Goal: Task Accomplishment & Management: Manage account settings

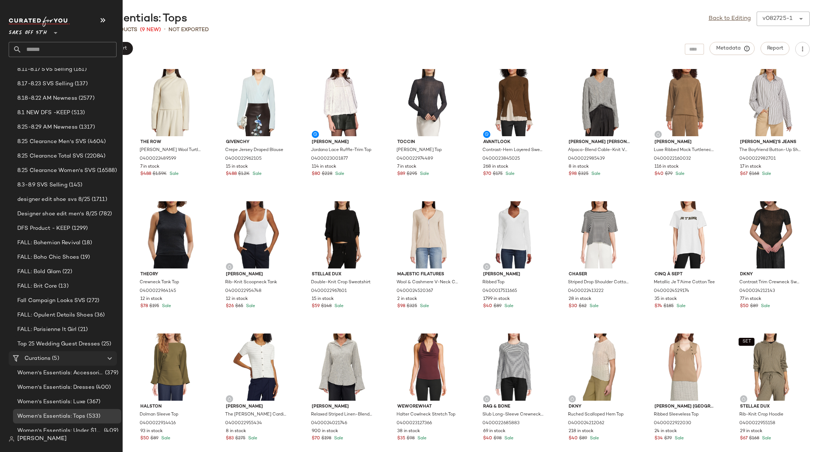
scroll to position [69, 0]
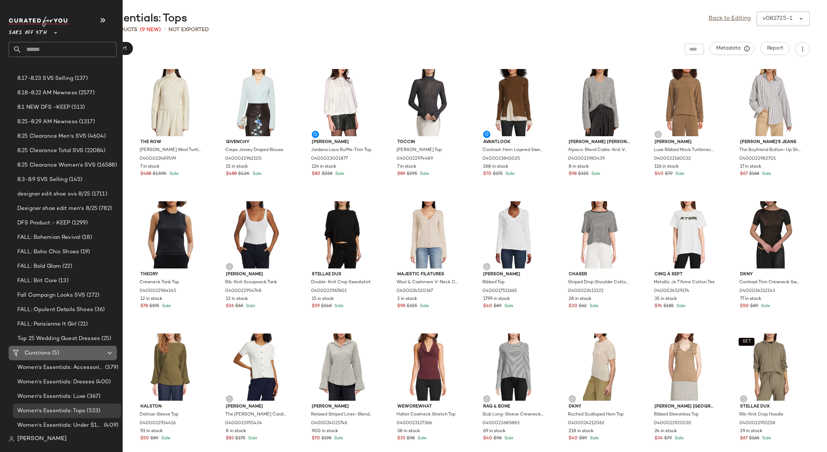
click at [56, 355] on span "(5)" at bounding box center [55, 353] width 8 height 8
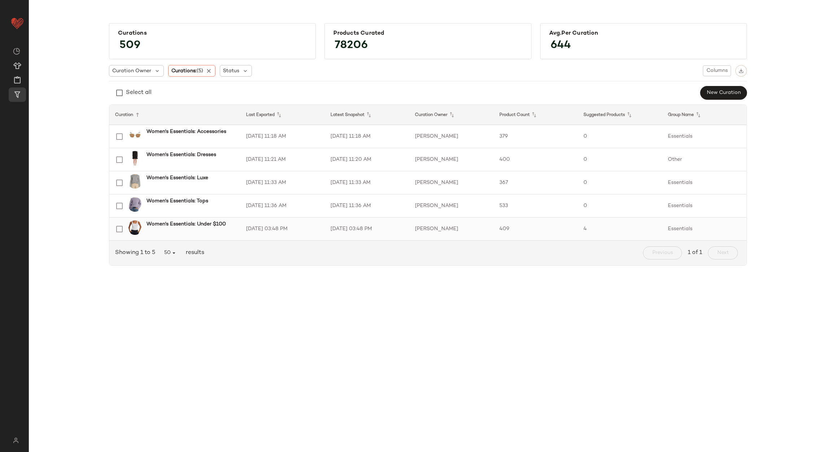
click at [299, 227] on td "8/25/25, 03:48 PM" at bounding box center [282, 228] width 84 height 23
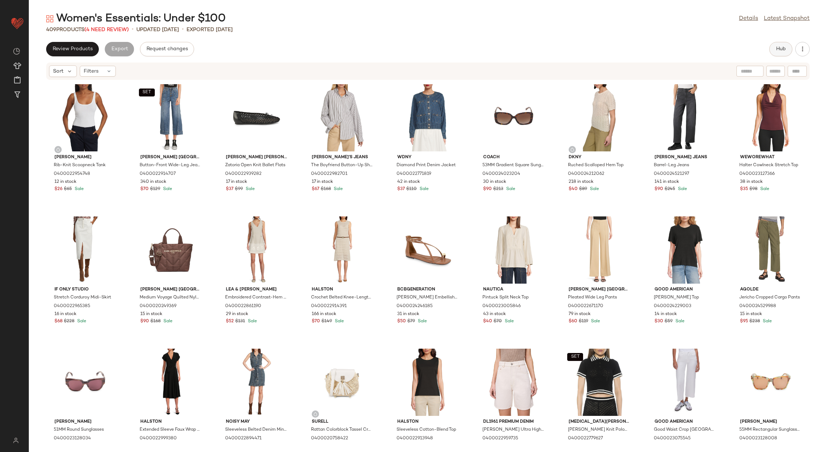
click at [781, 52] on span "Hub" at bounding box center [781, 49] width 10 height 6
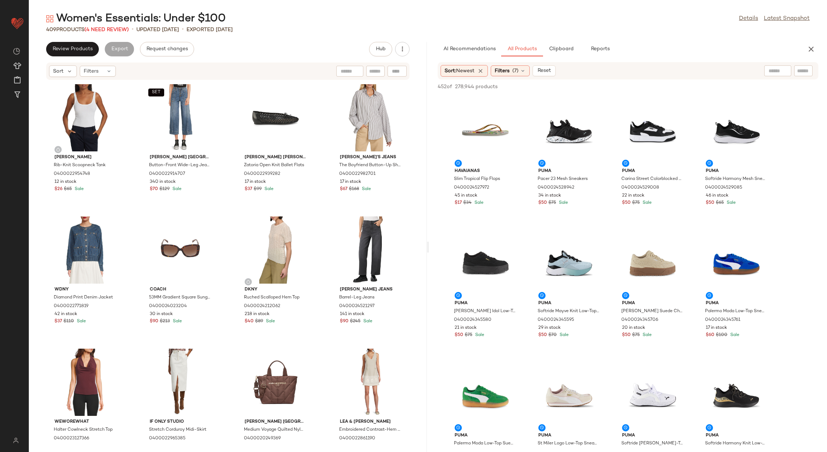
click at [679, 34] on div "Women's Essentials: Under $100 Details Latest Snapshot 409 Products (4 Need Rev…" at bounding box center [428, 232] width 798 height 440
click at [113, 33] on div "409 Products (4 Need Review)" at bounding box center [87, 30] width 83 height 8
click at [113, 30] on span "(4 Need Review)" at bounding box center [106, 29] width 44 height 5
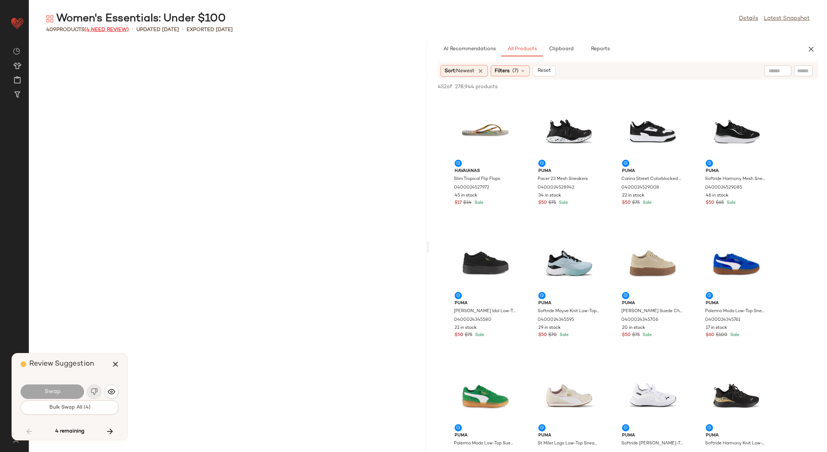
scroll to position [7926, 0]
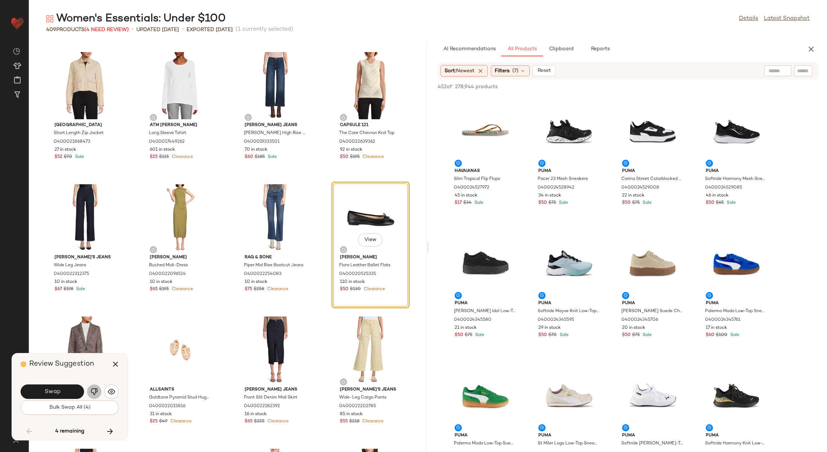
click at [97, 393] on img "button" at bounding box center [94, 391] width 7 height 7
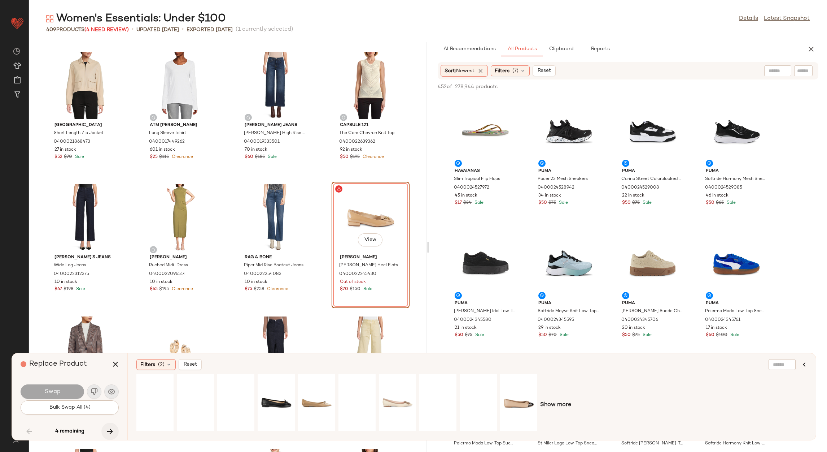
click at [112, 427] on icon "button" at bounding box center [110, 431] width 9 height 9
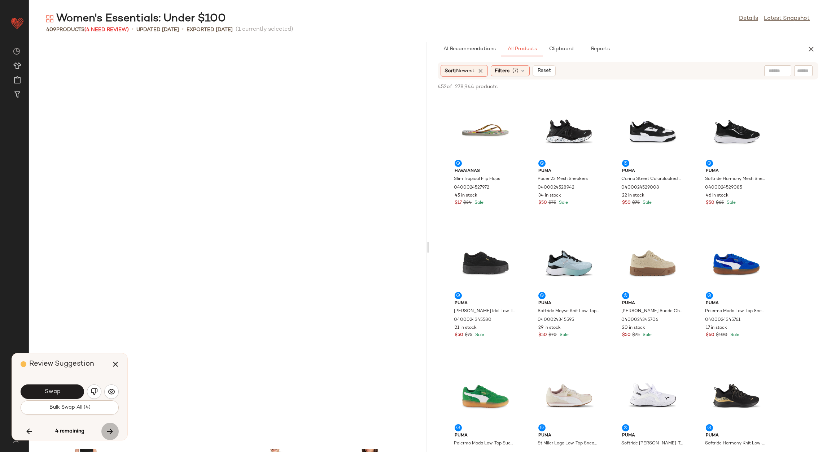
scroll to position [8322, 0]
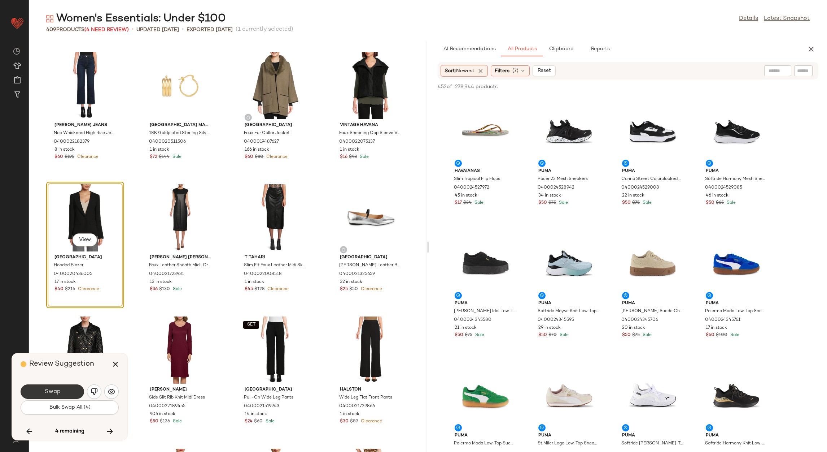
click at [72, 388] on button "Swap" at bounding box center [53, 391] width 64 height 14
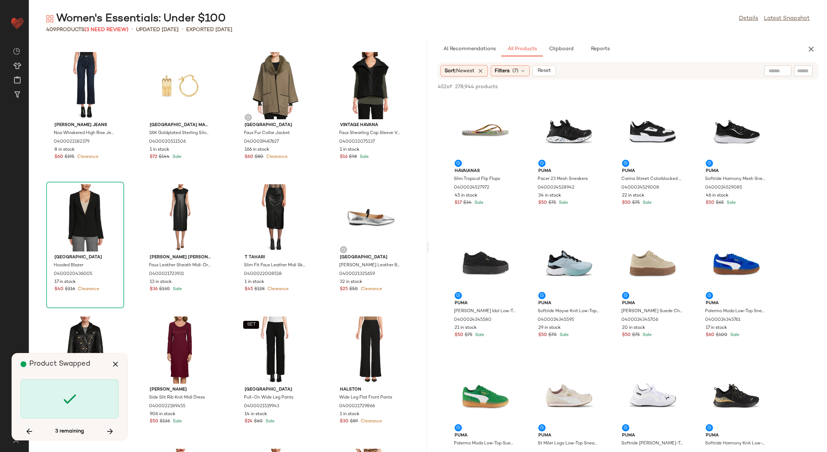
scroll to position [9511, 0]
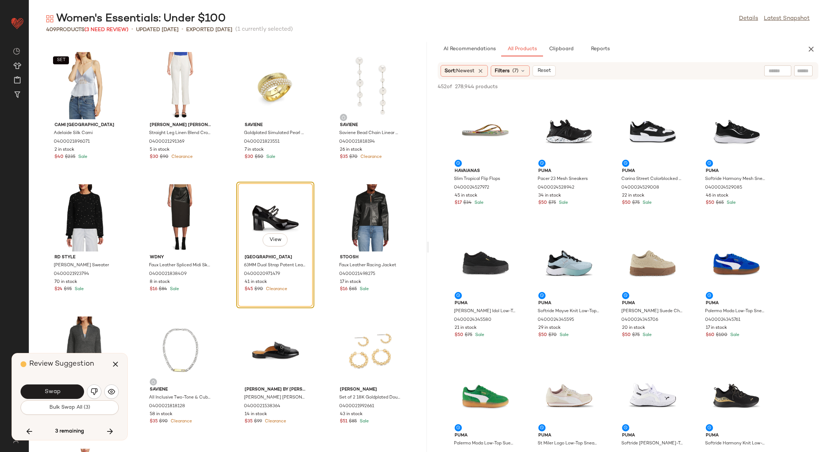
click at [73, 388] on button "Swap" at bounding box center [53, 391] width 64 height 14
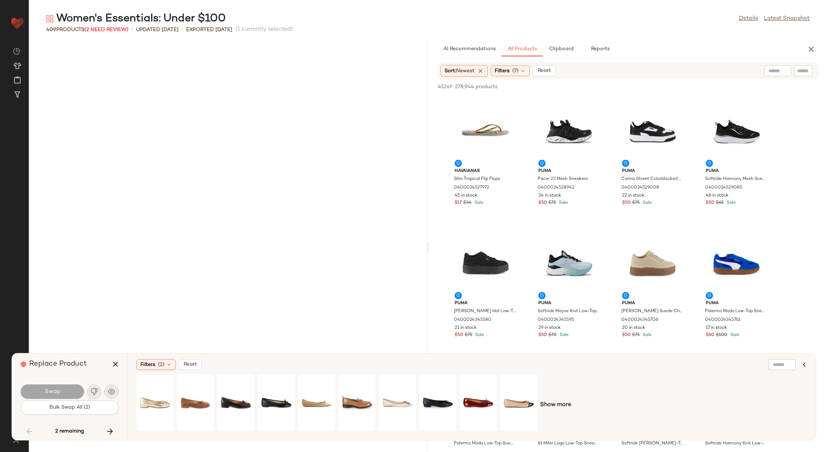
scroll to position [7926, 0]
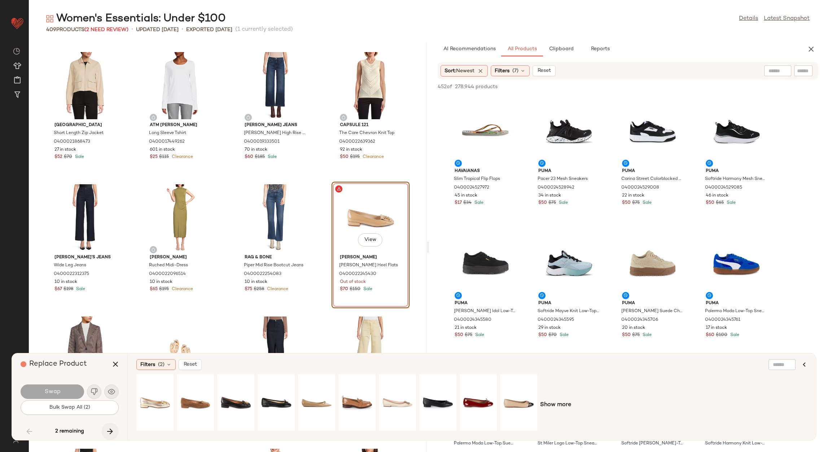
click at [112, 428] on icon "button" at bounding box center [110, 431] width 9 height 9
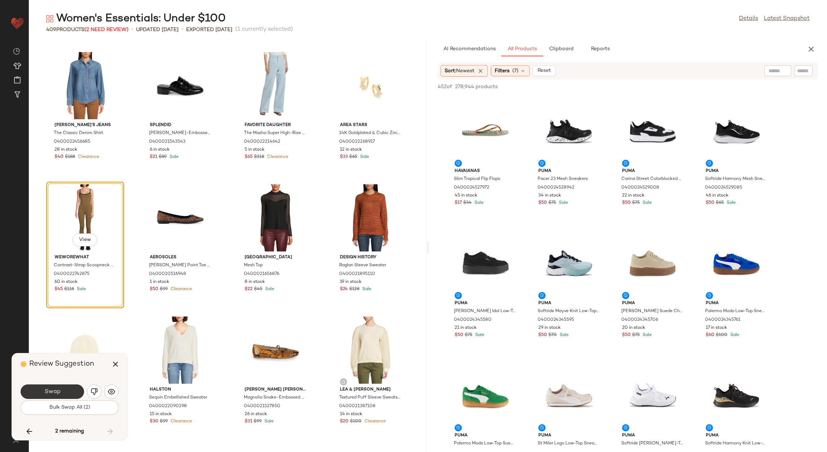
click at [51, 385] on button "Swap" at bounding box center [53, 391] width 64 height 14
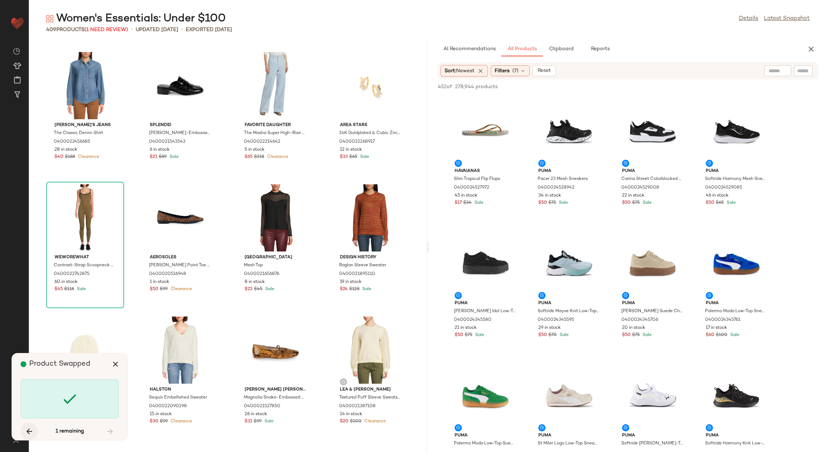
click at [29, 425] on button "button" at bounding box center [29, 430] width 17 height 17
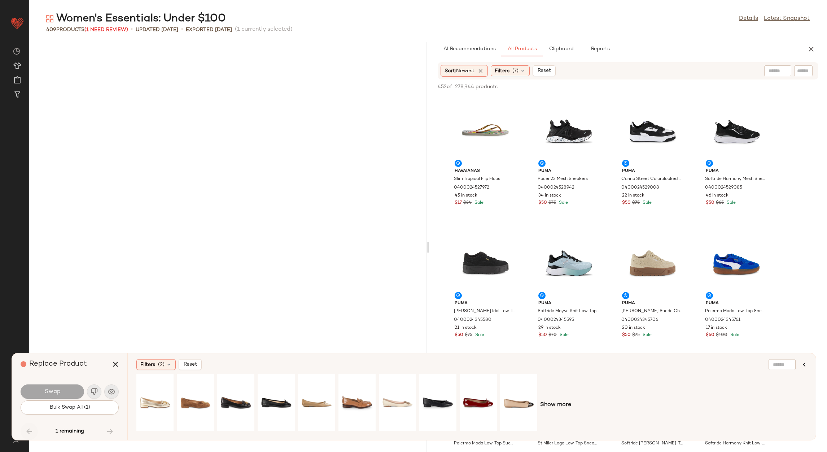
scroll to position [7926, 0]
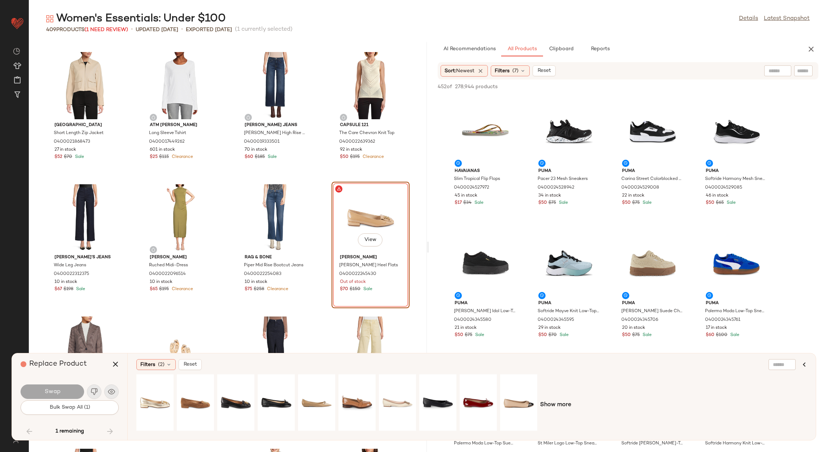
click at [358, 201] on div "View" at bounding box center [370, 217] width 73 height 67
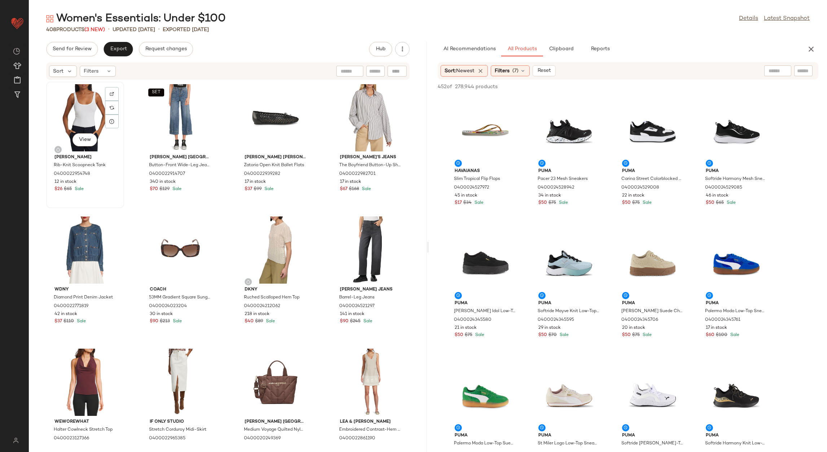
click at [86, 98] on div "View" at bounding box center [85, 117] width 73 height 67
click at [520, 65] on div "Filters (7)" at bounding box center [510, 70] width 39 height 11
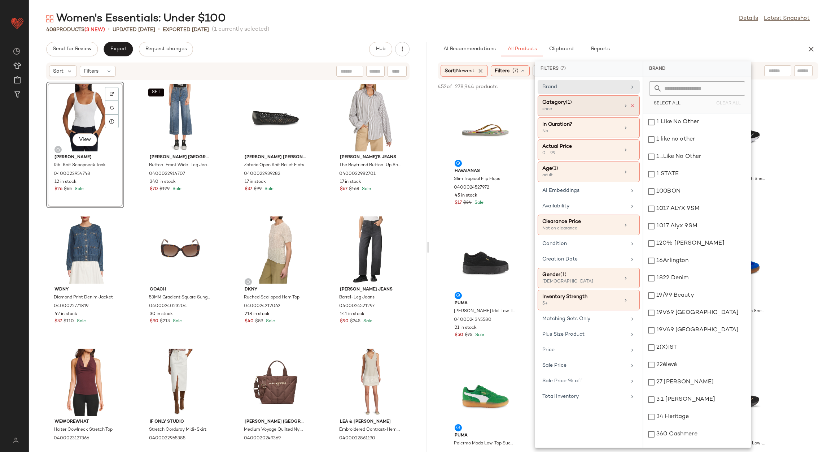
click at [632, 107] on icon at bounding box center [632, 105] width 5 height 5
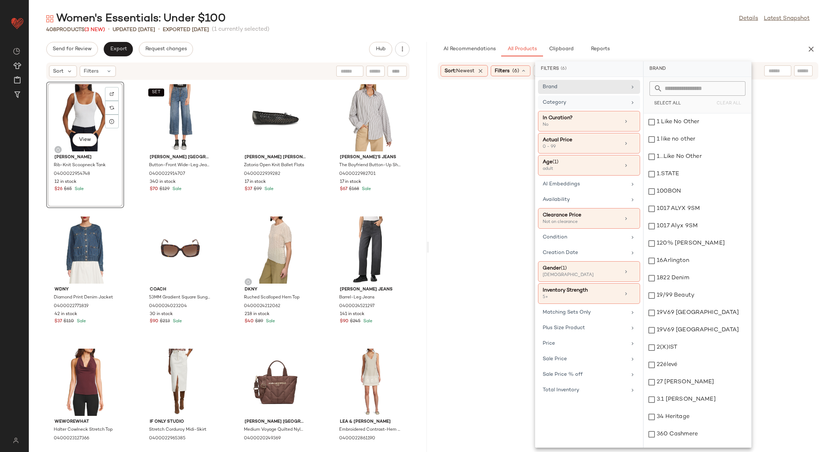
click at [621, 102] on div "Category" at bounding box center [585, 103] width 84 height 8
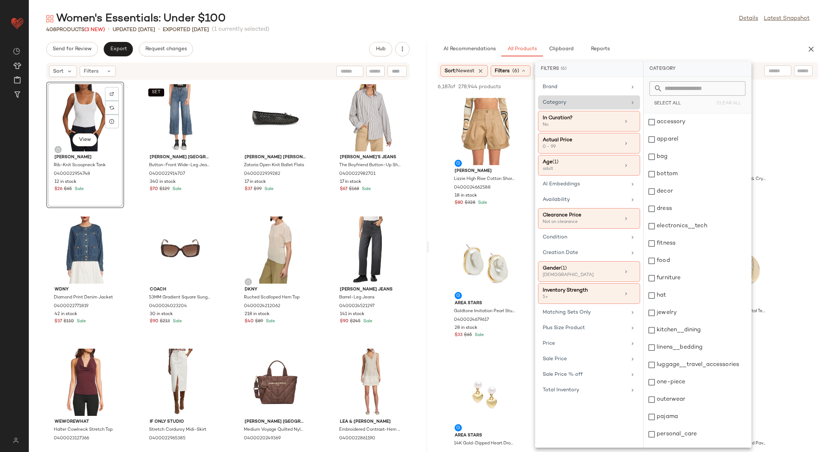
click at [626, 101] on div "Category" at bounding box center [585, 103] width 84 height 8
click at [646, 45] on div "AI Recommendations All Products Clipboard Reports" at bounding box center [617, 49] width 358 height 14
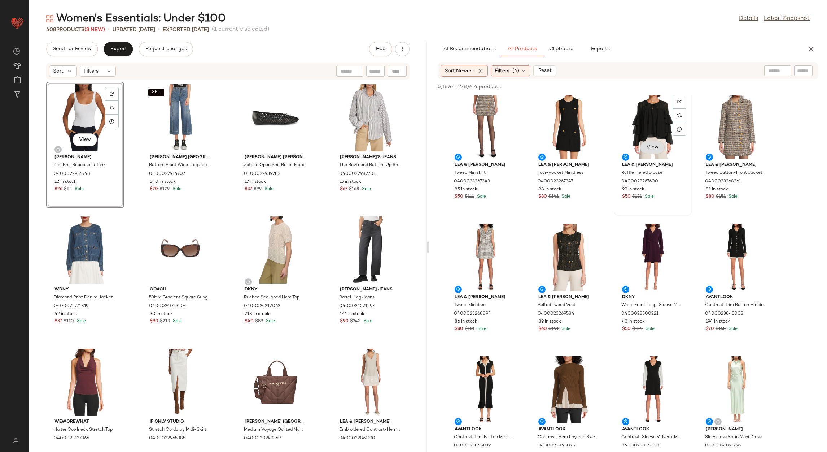
scroll to position [2436, 0]
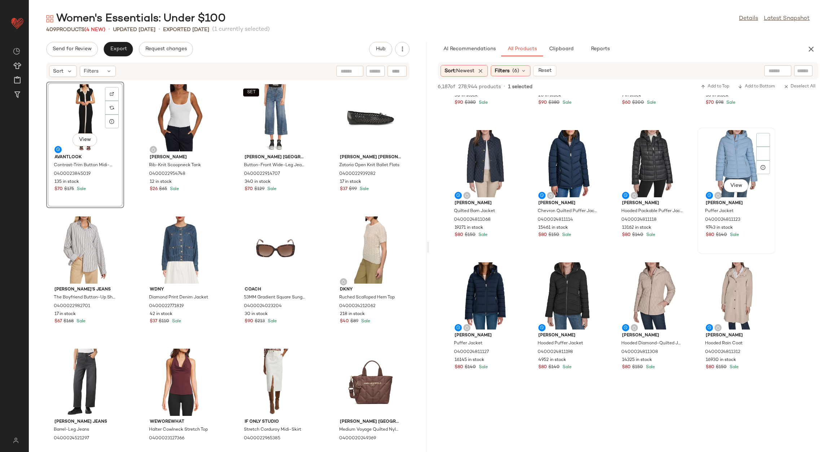
scroll to position [3032, 0]
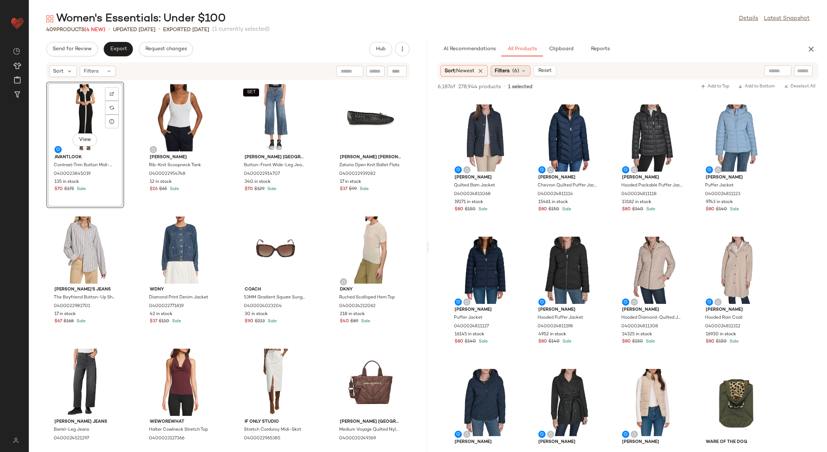
click at [504, 69] on span "Filters" at bounding box center [502, 71] width 15 height 8
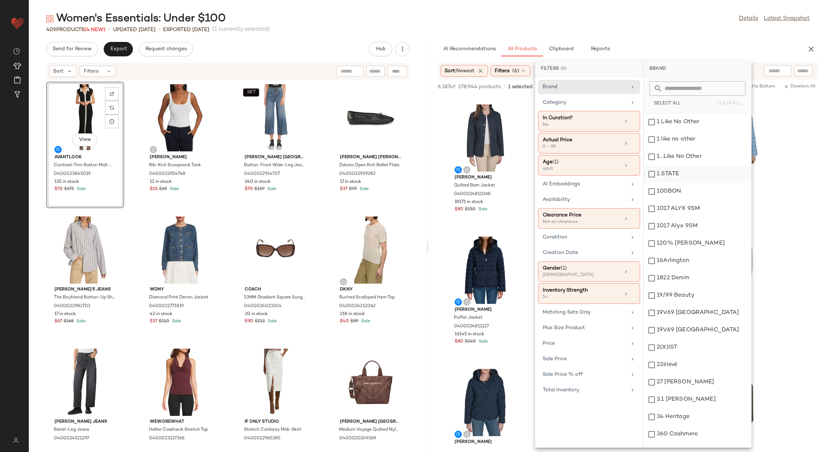
click at [616, 103] on div "Category" at bounding box center [585, 103] width 84 height 8
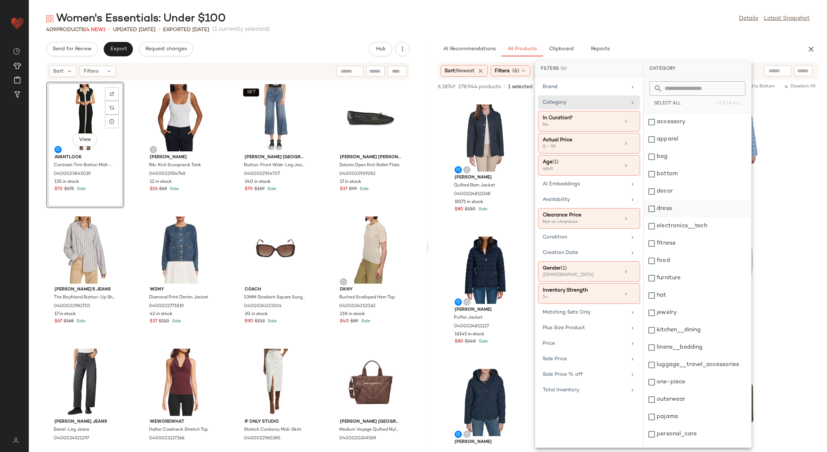
scroll to position [99, 0]
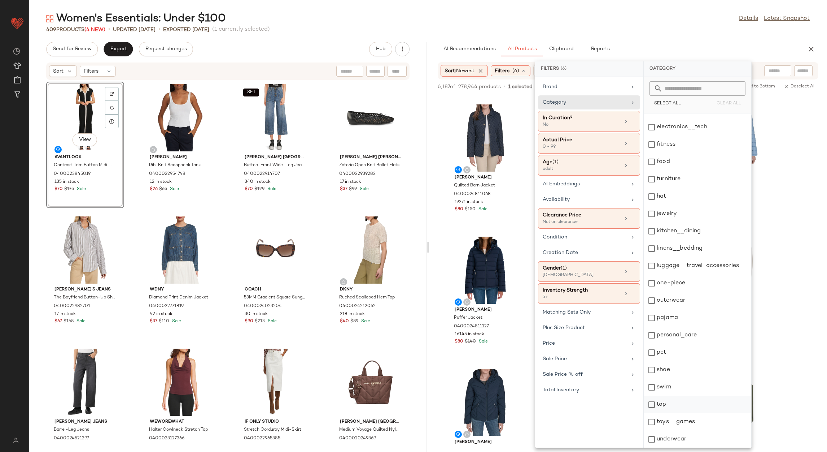
click at [672, 405] on div "top" at bounding box center [698, 404] width 108 height 17
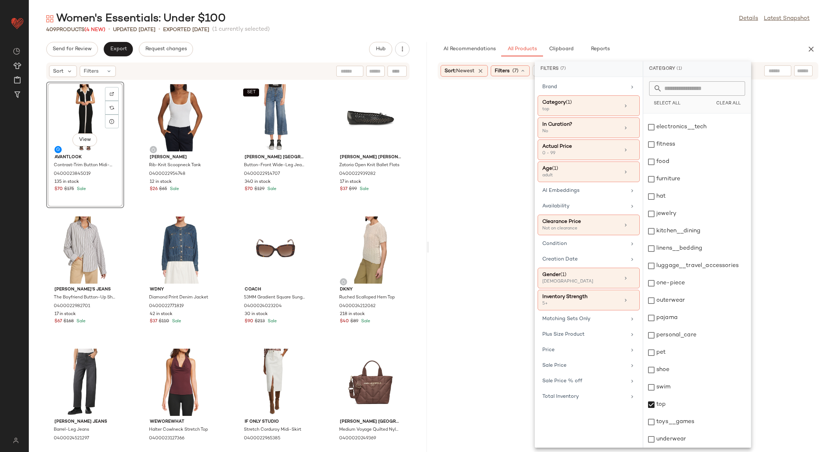
click at [661, 18] on div "Women's Essentials: Under $100 Details Latest Snapshot" at bounding box center [428, 19] width 798 height 14
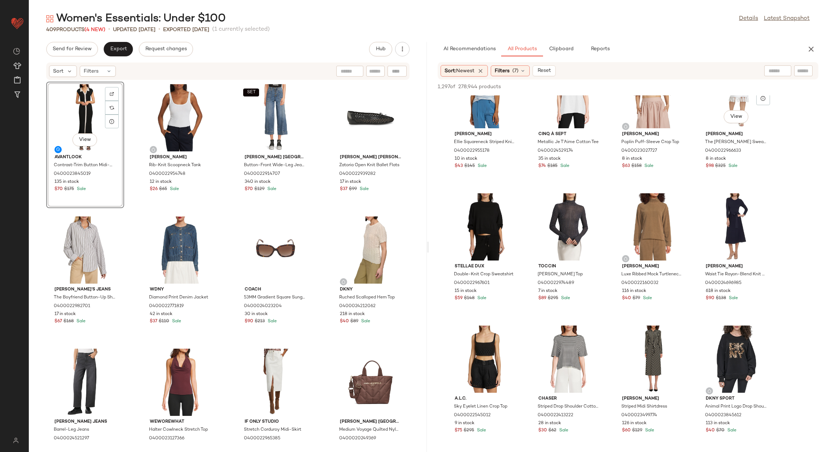
scroll to position [541, 0]
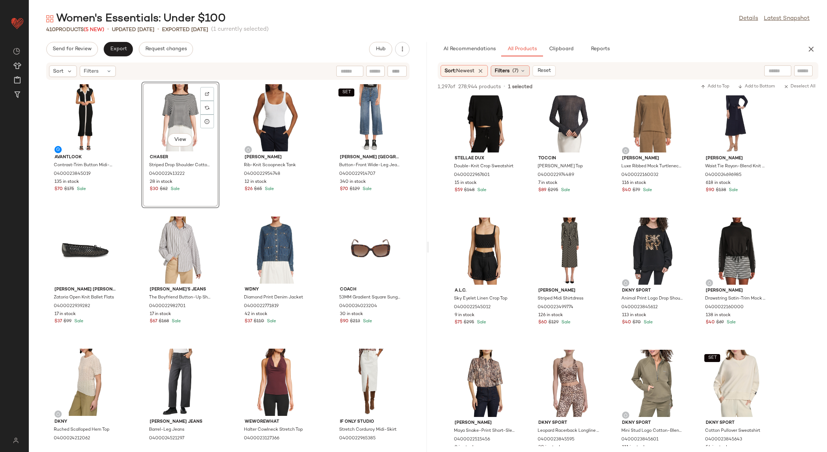
click at [497, 72] on span "Filters" at bounding box center [502, 71] width 15 height 8
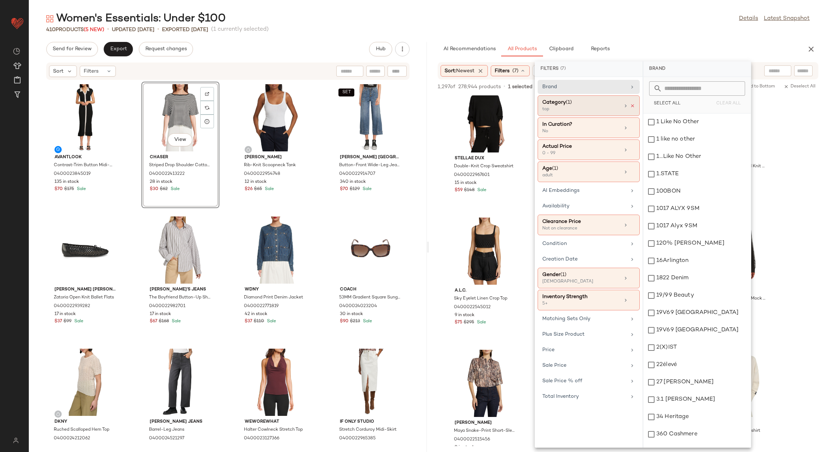
click at [631, 107] on icon at bounding box center [632, 105] width 5 height 5
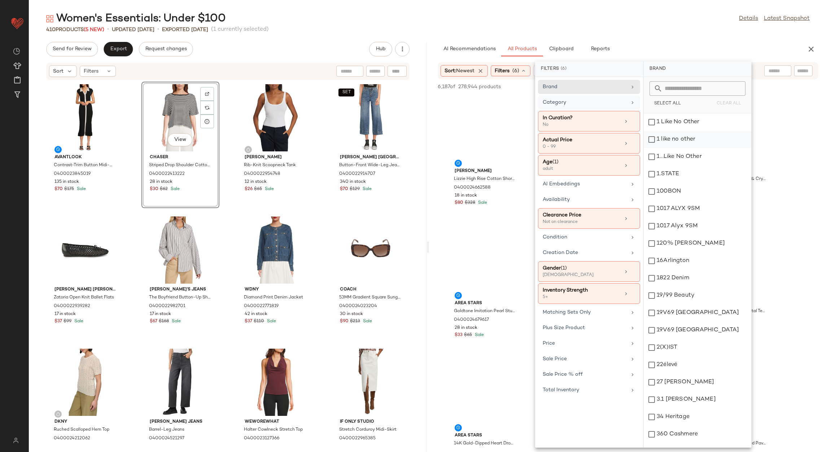
click at [627, 101] on div "Category" at bounding box center [589, 102] width 102 height 14
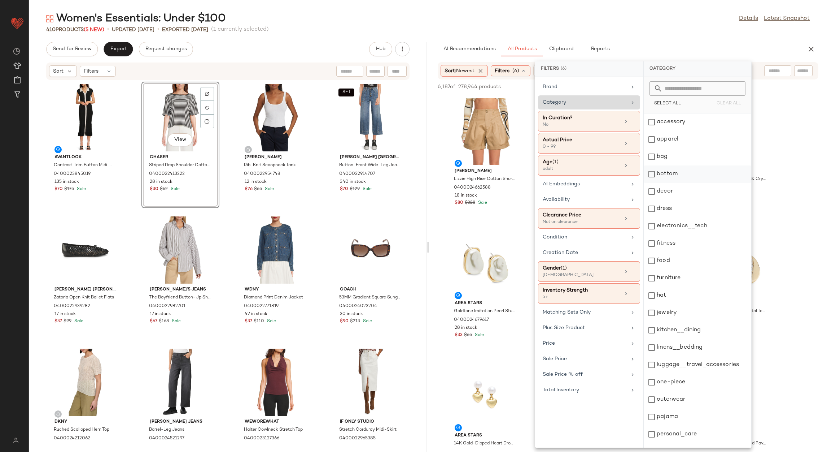
click at [686, 175] on div "bottom" at bounding box center [698, 173] width 108 height 17
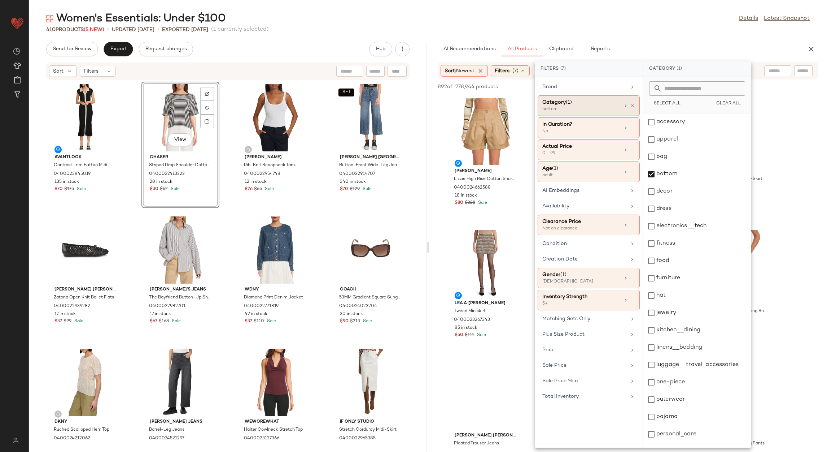
click at [644, 42] on div "AI Recommendations All Products Clipboard Reports" at bounding box center [617, 49] width 358 height 14
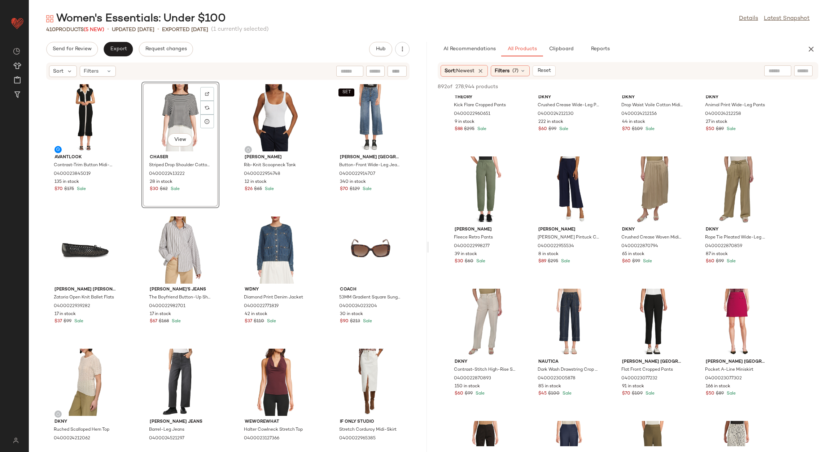
scroll to position [920, 0]
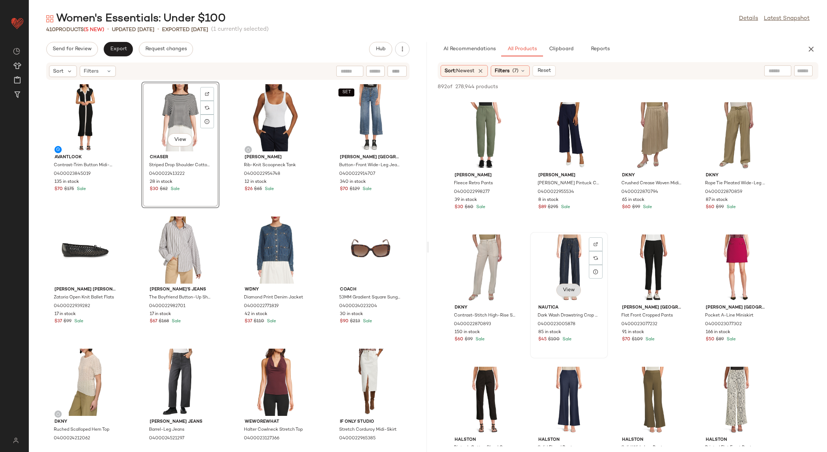
click at [566, 288] on span "View" at bounding box center [569, 290] width 12 height 6
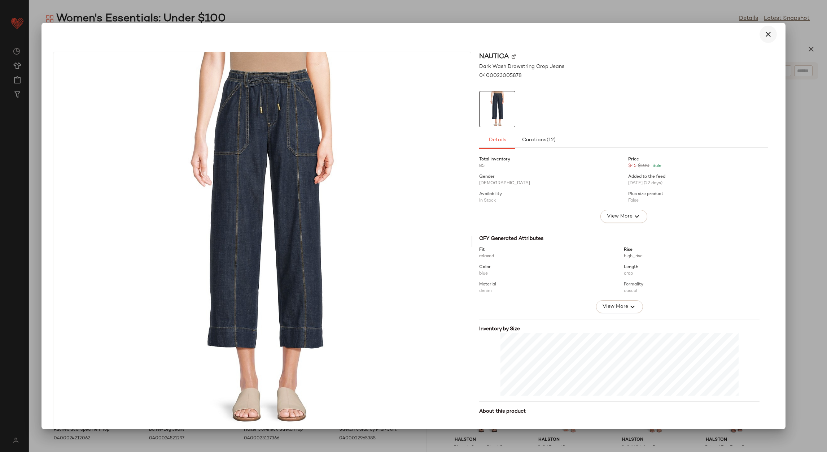
click at [764, 32] on icon "button" at bounding box center [768, 34] width 9 height 9
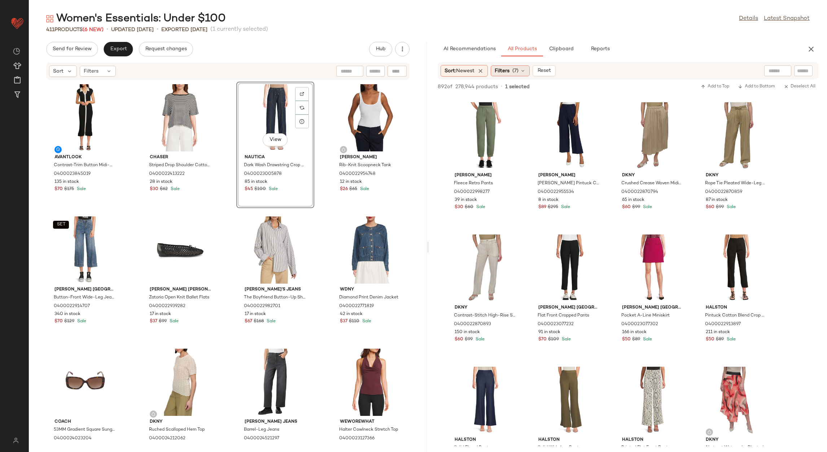
click at [516, 68] on span "(7)" at bounding box center [516, 71] width 6 height 8
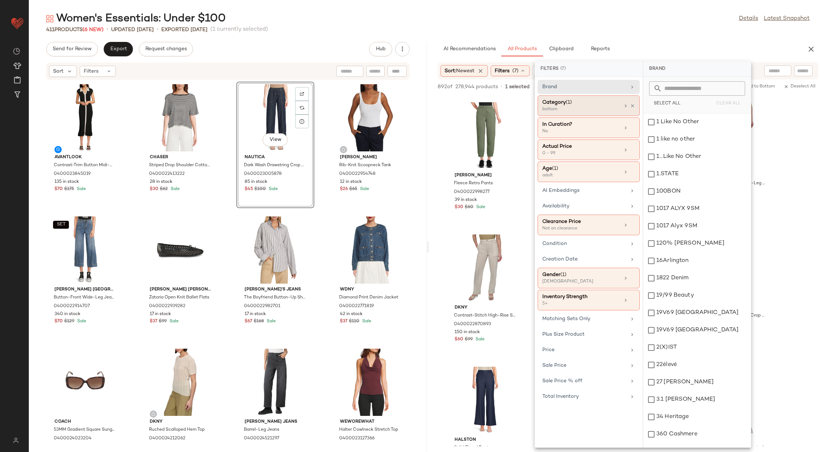
click at [634, 102] on div "Category (1) bottom" at bounding box center [589, 105] width 102 height 21
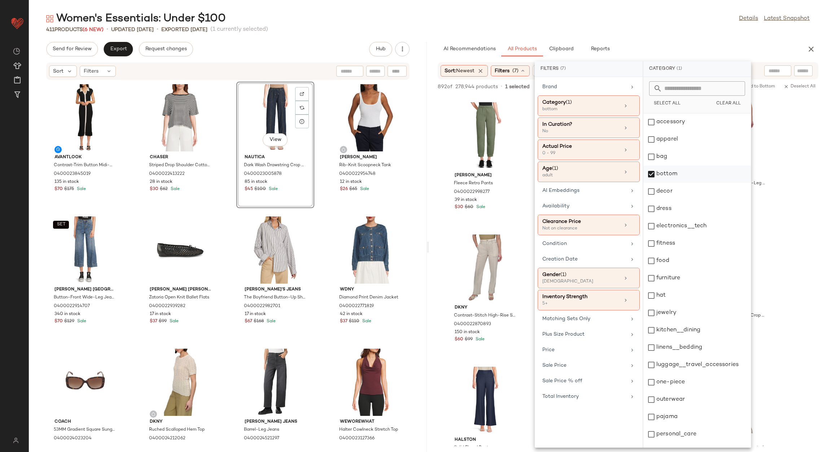
click at [671, 177] on div "bottom" at bounding box center [698, 173] width 108 height 17
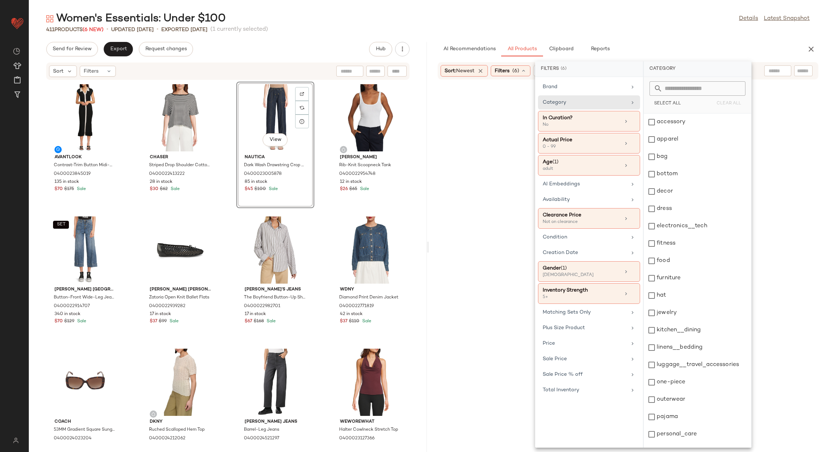
click at [665, 124] on div "accessory" at bounding box center [698, 121] width 108 height 17
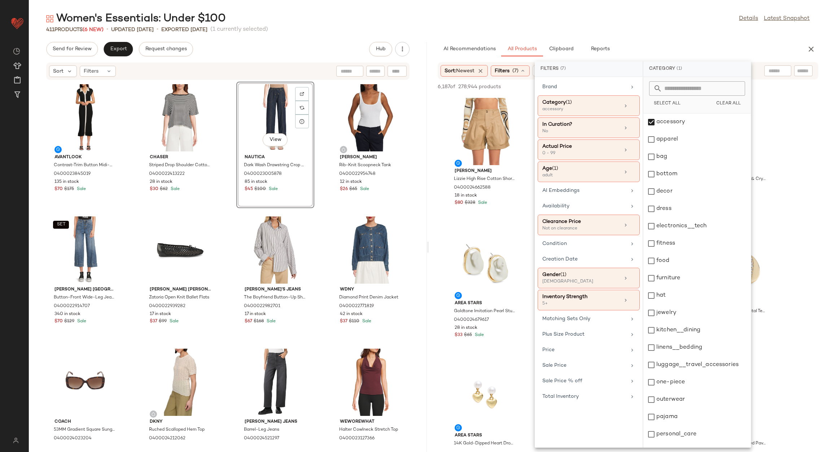
click at [679, 35] on div "Women's Essentials: Under $100 Details Latest Snapshot 411 Products (6 New) • u…" at bounding box center [428, 232] width 798 height 440
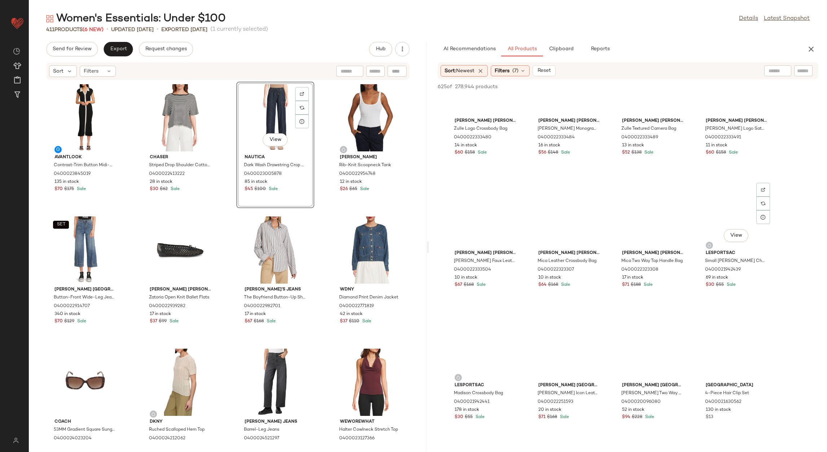
scroll to position [7891, 0]
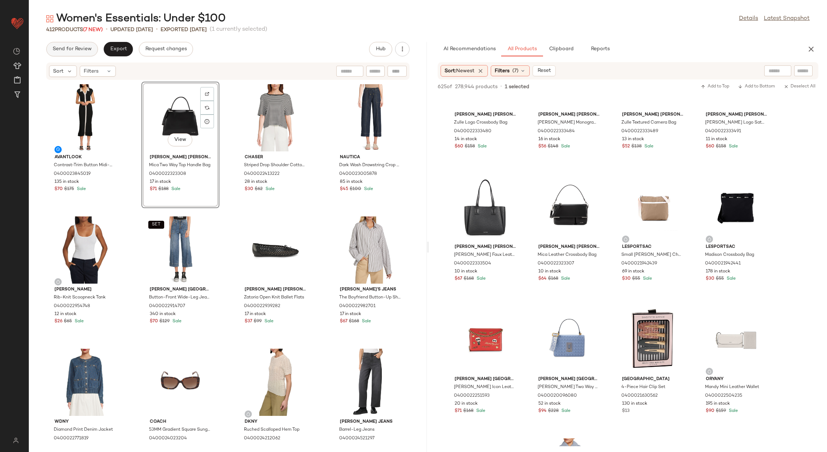
click at [82, 48] on span "Send for Review" at bounding box center [71, 49] width 39 height 6
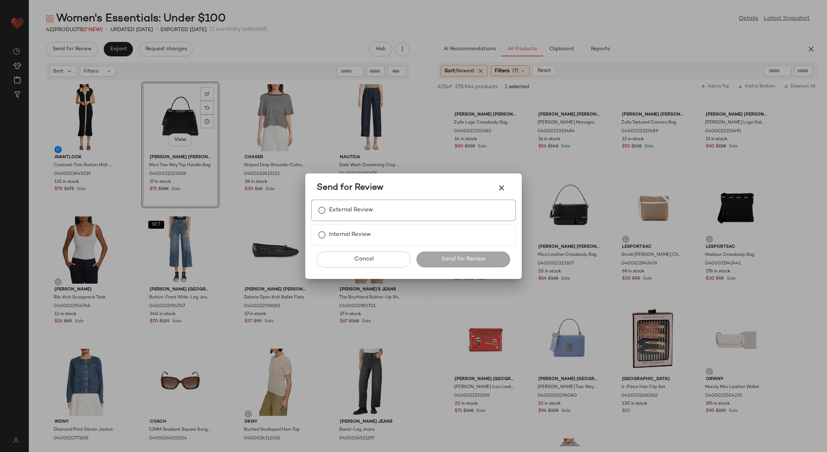
click at [374, 210] on div "External Review" at bounding box center [413, 210] width 205 height 22
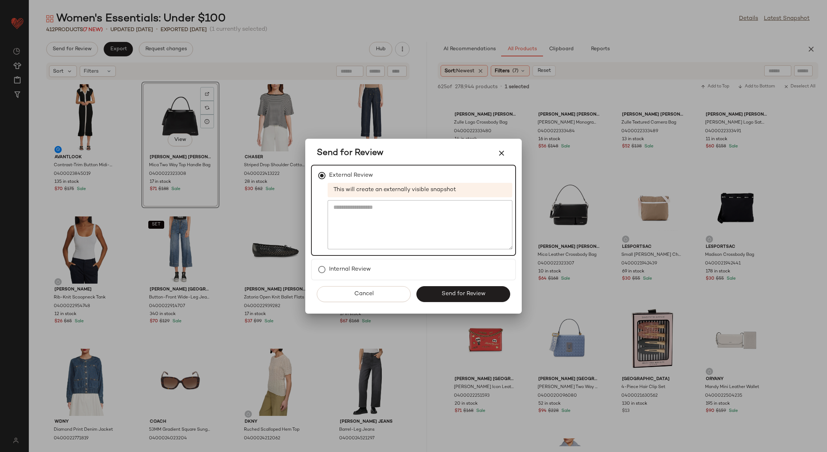
click at [452, 291] on span "Send for Review" at bounding box center [463, 293] width 44 height 7
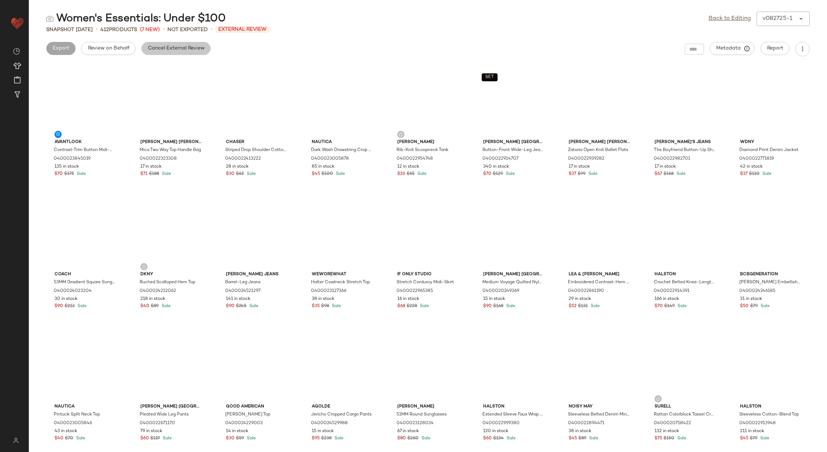
click at [161, 45] on span "Cancel External Review" at bounding box center [176, 48] width 57 height 6
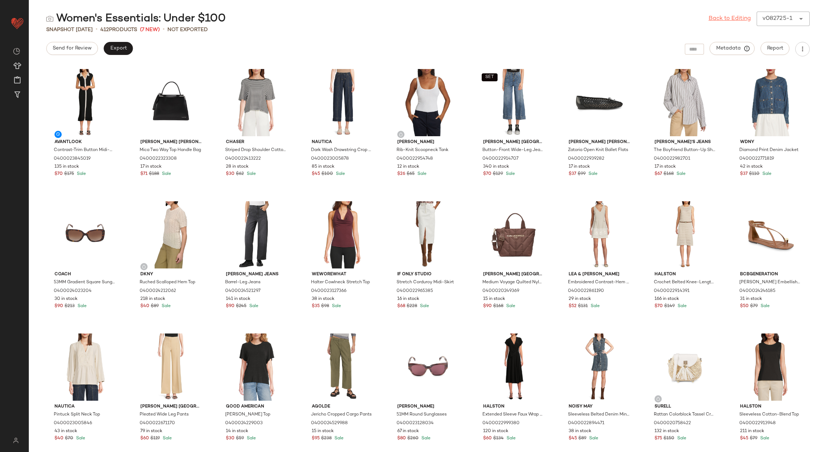
click at [731, 21] on link "Back to Editing" at bounding box center [730, 18] width 42 height 9
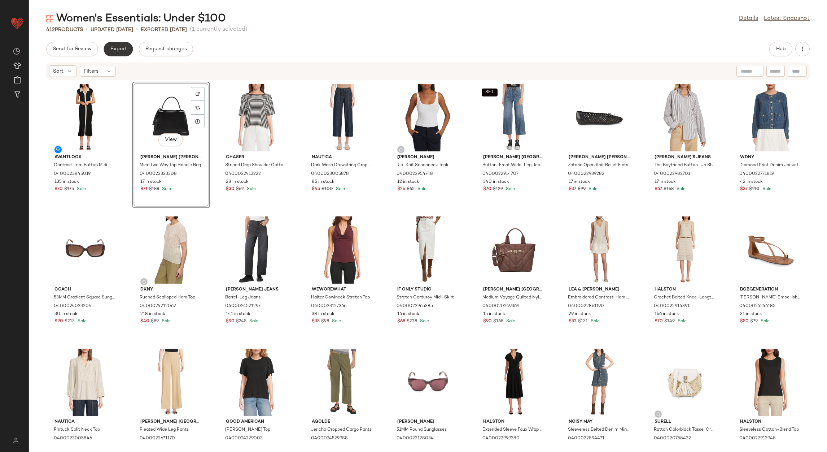
click at [112, 49] on span "Export" at bounding box center [118, 49] width 17 height 6
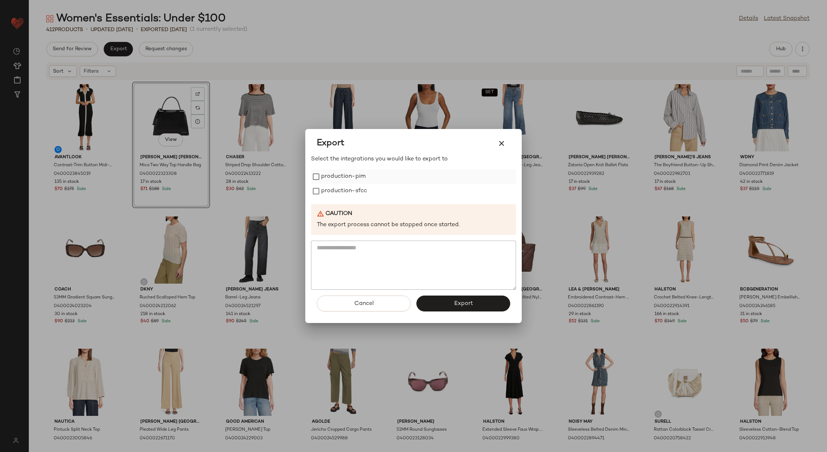
click at [339, 177] on label "production-pim" at bounding box center [343, 176] width 44 height 14
click at [343, 191] on label "production-sfcc" at bounding box center [344, 191] width 46 height 14
click at [463, 305] on span "Export" at bounding box center [463, 303] width 19 height 7
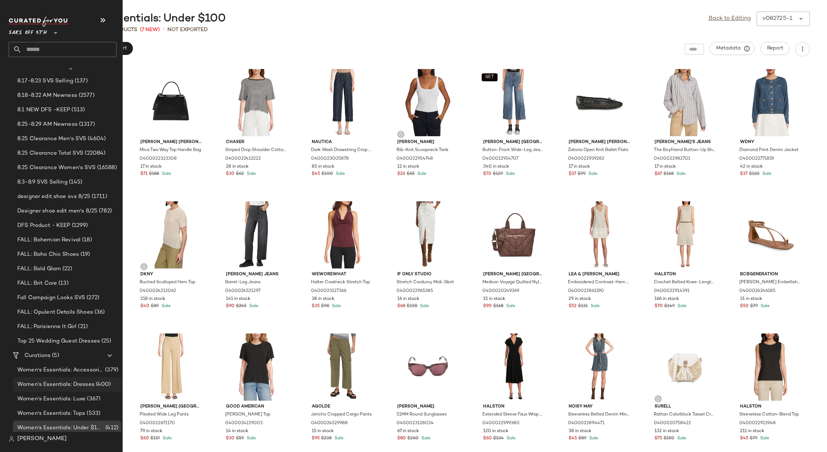
scroll to position [69, 0]
click at [44, 351] on span "Curations" at bounding box center [38, 353] width 26 height 8
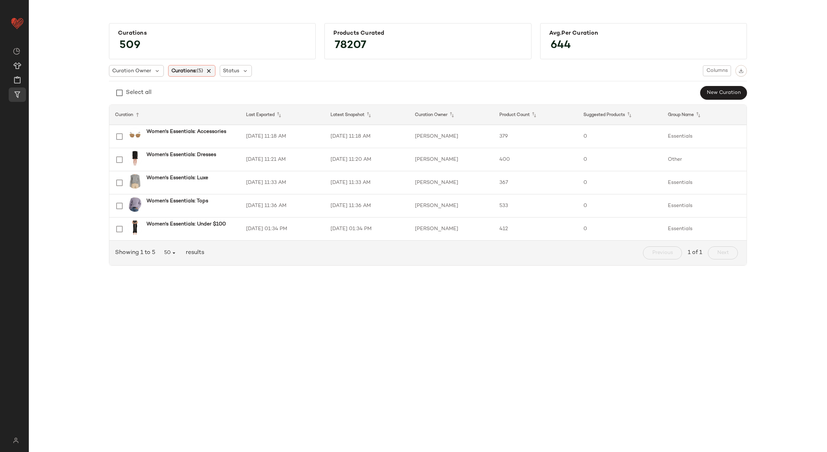
click at [209, 71] on icon at bounding box center [209, 70] width 6 height 6
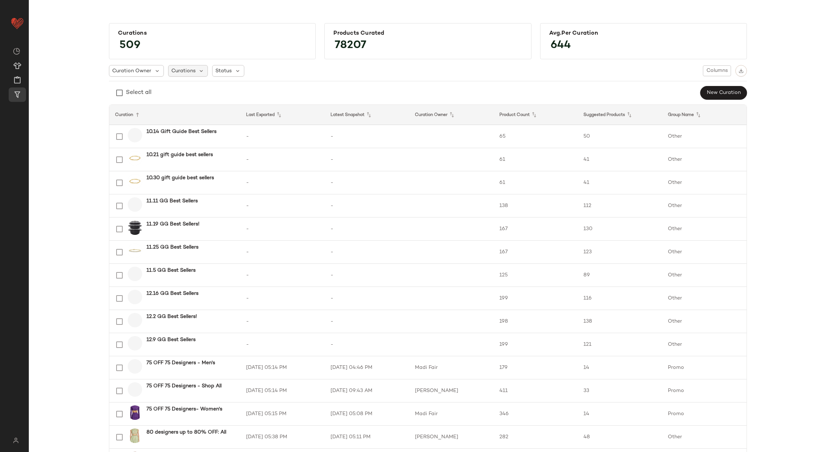
click at [183, 74] on div "Curations" at bounding box center [188, 71] width 40 height 12
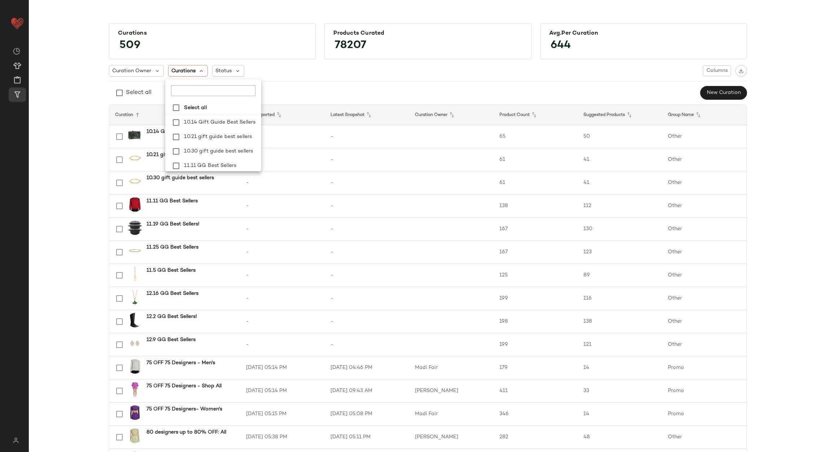
click at [186, 97] on div "Select all 10.14 Gift Guide Best Sellers 10.21 gift guide best sellers 10.30 gi…" at bounding box center [213, 125] width 96 height 92
click at [184, 91] on input "text" at bounding box center [212, 90] width 83 height 11
type input "*******"
click at [240, 120] on span "Dresses" at bounding box center [244, 122] width 19 height 14
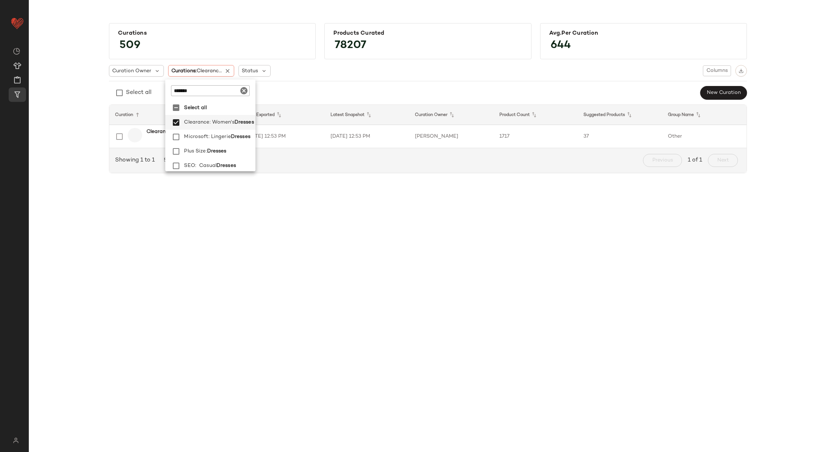
click at [244, 89] on icon "Clear" at bounding box center [244, 90] width 9 height 9
type input "**********"
click at [234, 110] on span "ance: Men's" at bounding box center [237, 113] width 28 height 14
click at [248, 153] on span "ance: Men's Clothing" at bounding box center [248, 156] width 51 height 14
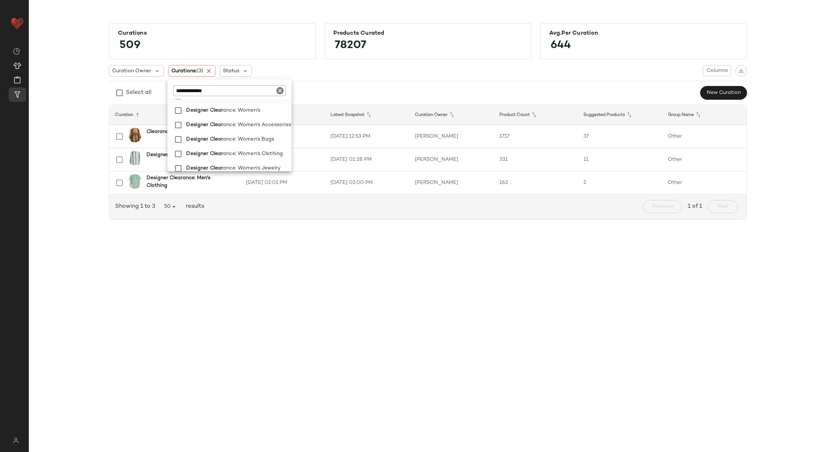
scroll to position [117, 0]
click at [252, 110] on span "ance: Women's Accessories" at bounding box center [257, 106] width 68 height 14
click at [276, 158] on label "Designer Clear ance: Women's Shoes" at bounding box center [237, 164] width 108 height 14
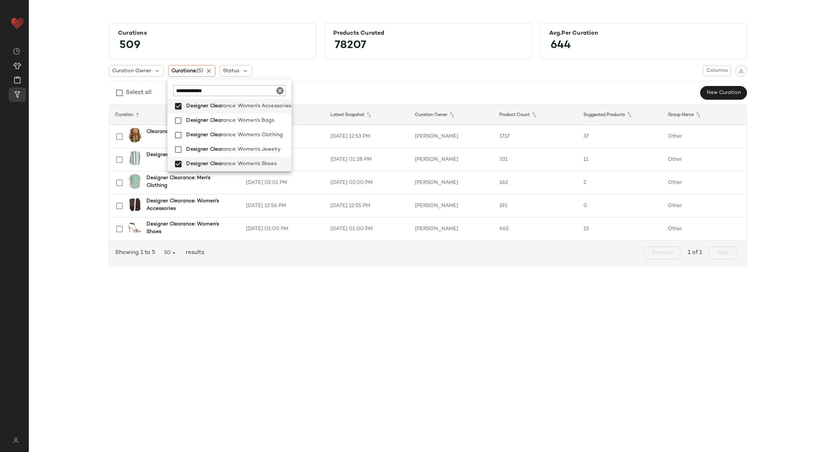
click at [318, 343] on div "Curations 509 Products Curated 78207 Avg.per Curation 644 Curation Owner Curati…" at bounding box center [428, 232] width 798 height 440
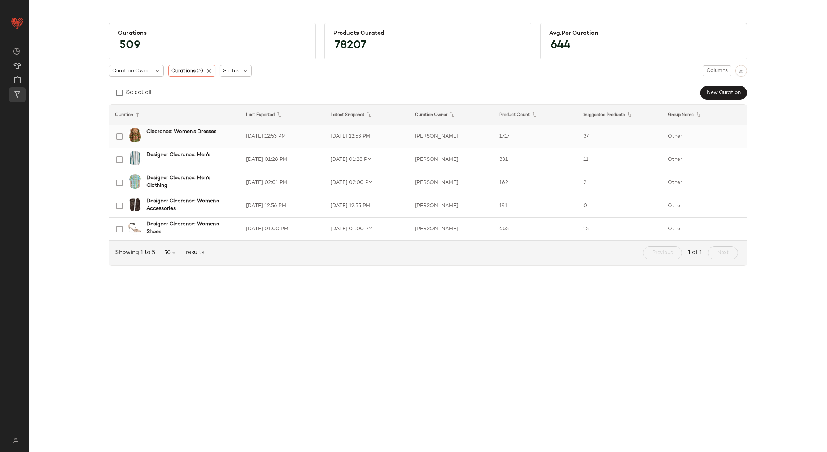
click at [260, 132] on td "[DATE] 12:53 PM" at bounding box center [282, 136] width 84 height 23
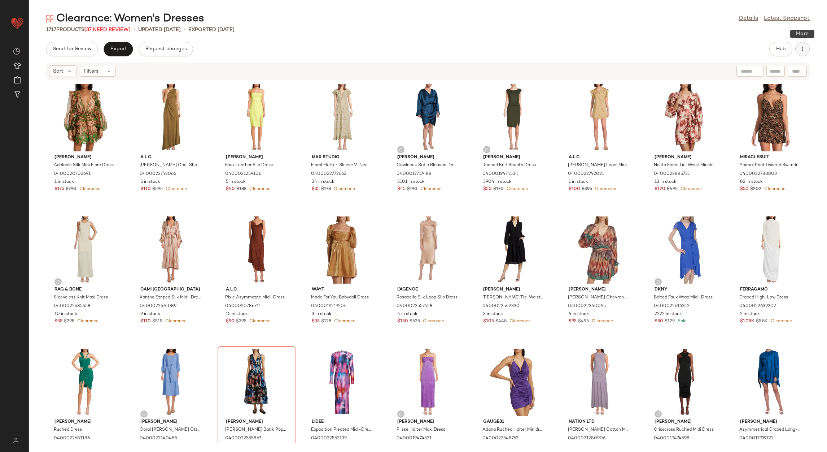
click at [798, 49] on button "button" at bounding box center [803, 49] width 14 height 14
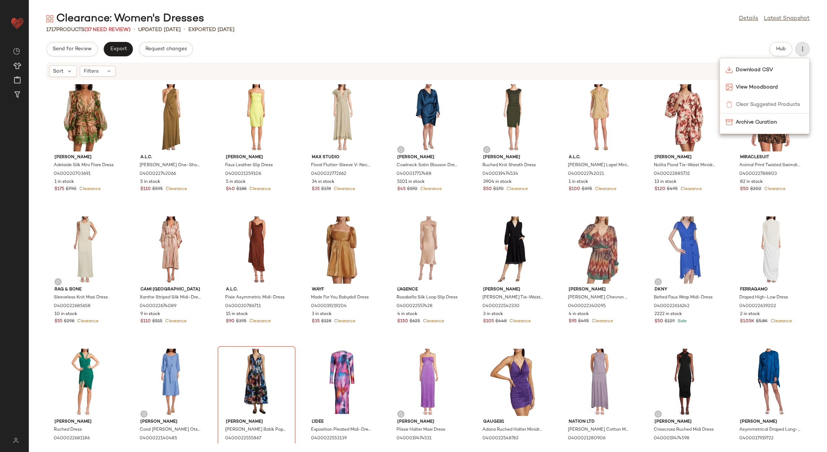
drag, startPoint x: 437, startPoint y: 22, endPoint x: 415, endPoint y: 25, distance: 21.9
click at [425, 25] on div "Clearance: Women's Dresses Details Latest Snapshot" at bounding box center [428, 19] width 798 height 14
click at [309, 55] on div "Send for Review Export Request changes Hub" at bounding box center [428, 49] width 764 height 14
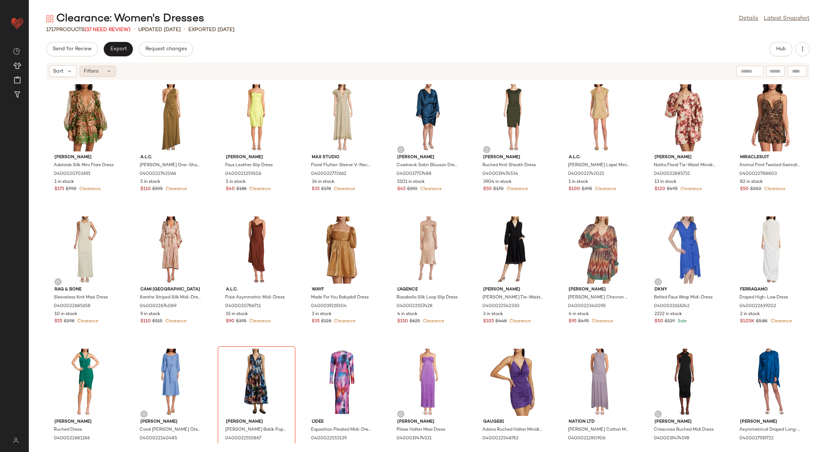
click at [109, 74] on div "Filters" at bounding box center [98, 71] width 36 height 11
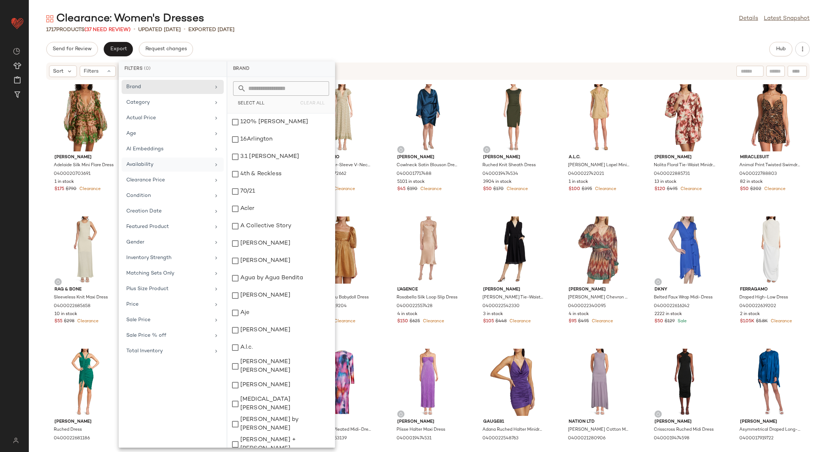
click at [161, 162] on div "Availability" at bounding box center [168, 165] width 84 height 8
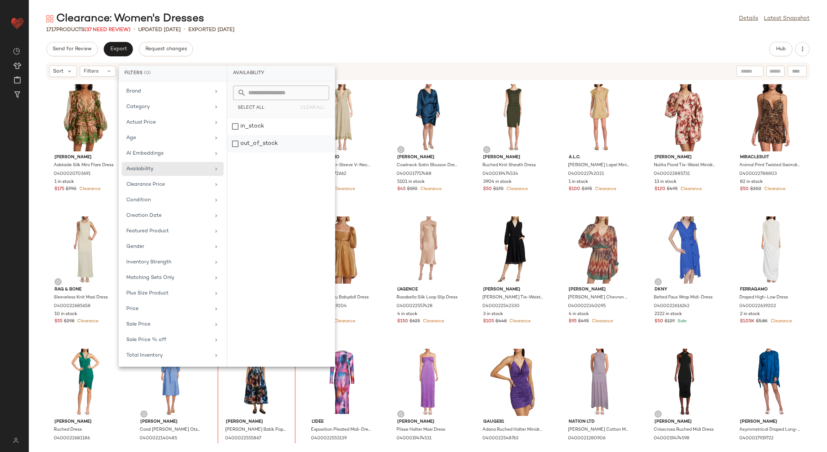
click at [245, 145] on div "out_of_stock" at bounding box center [281, 143] width 108 height 17
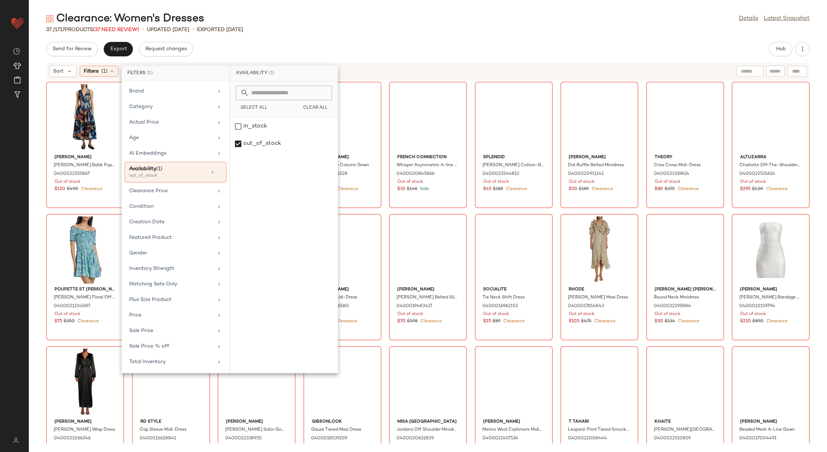
click at [301, 27] on div "37 / 1717 Products (37 Need Review) • updated [DATE] • Exported [DATE]" at bounding box center [428, 29] width 798 height 7
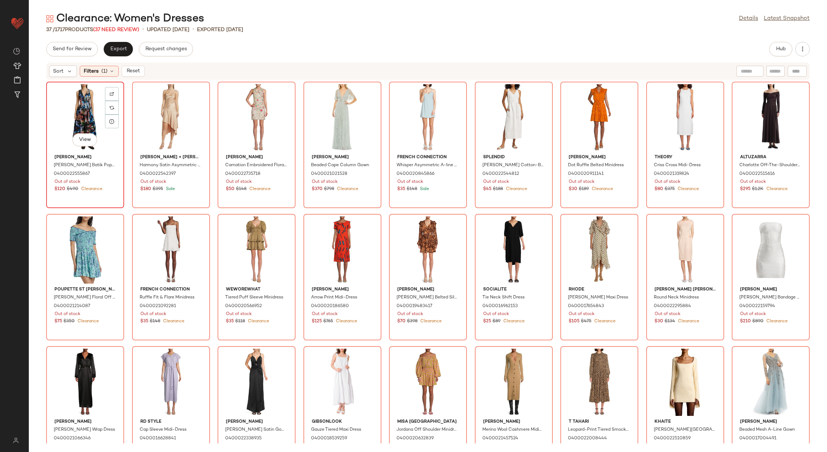
click at [86, 113] on div "View" at bounding box center [85, 117] width 73 height 67
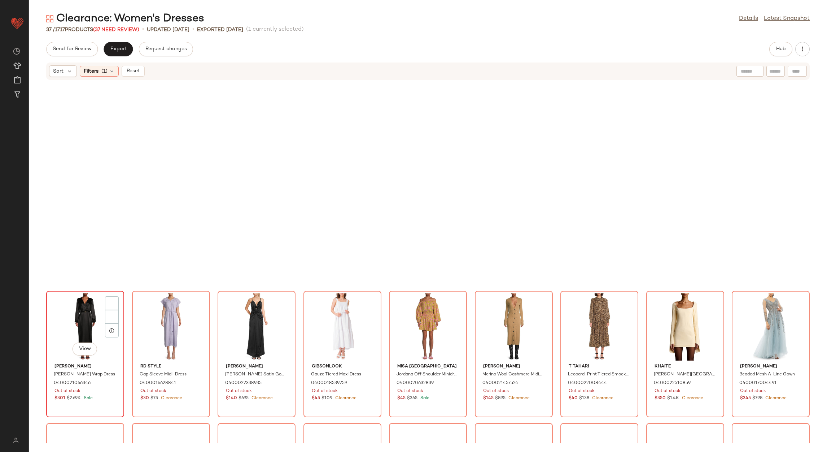
scroll to position [299, 0]
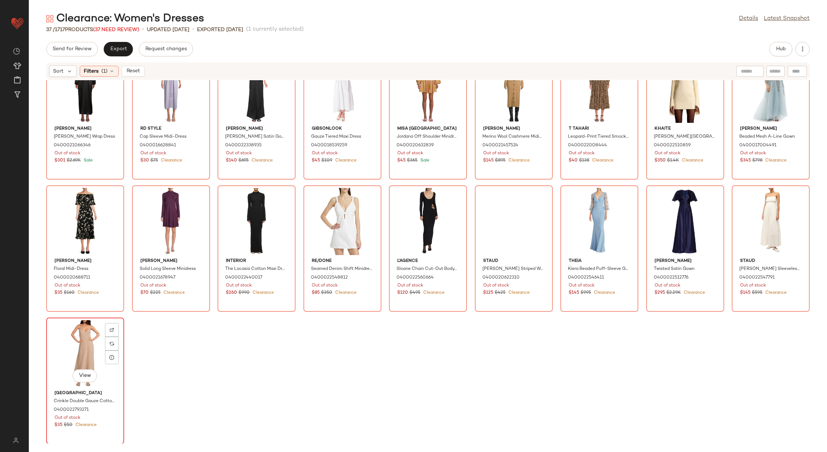
click at [72, 350] on div "View" at bounding box center [85, 353] width 73 height 67
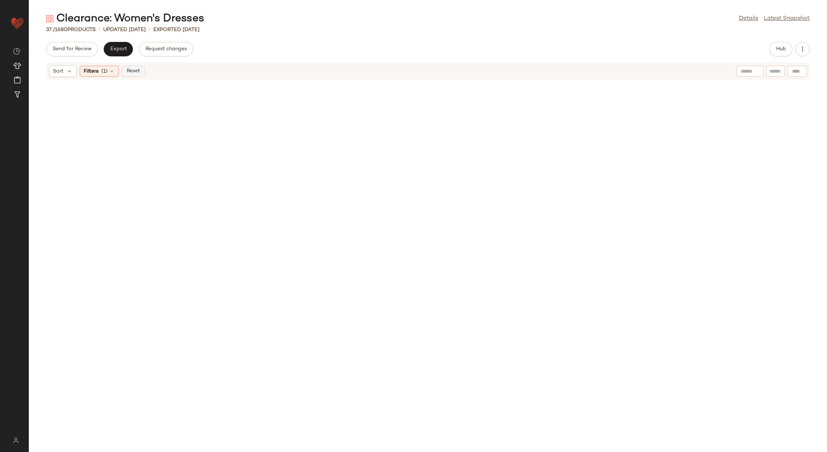
click at [131, 74] on button "Reset" at bounding box center [133, 71] width 23 height 11
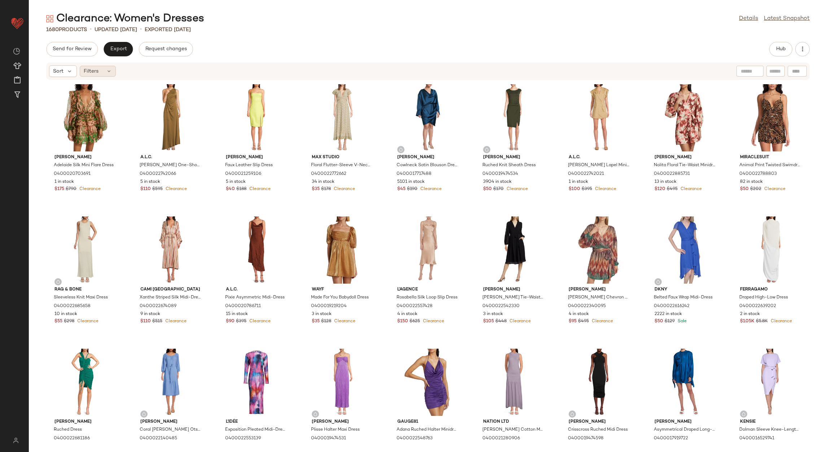
click at [106, 70] on icon at bounding box center [109, 71] width 6 height 6
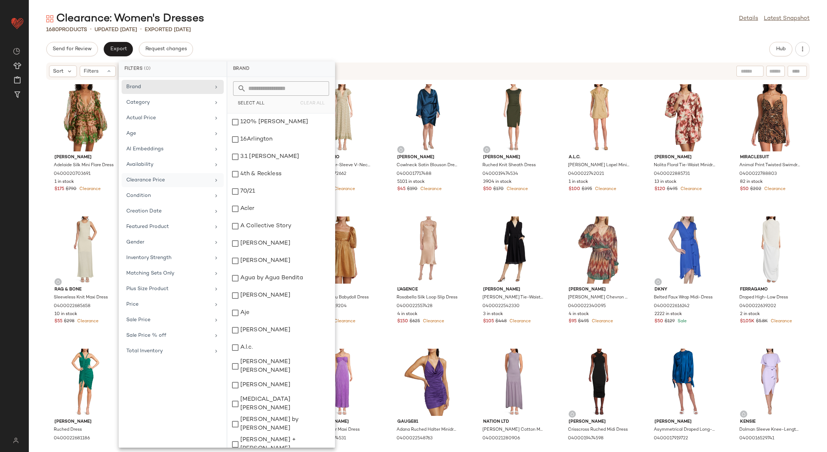
click at [180, 183] on div "Clearance Price" at bounding box center [168, 180] width 84 height 8
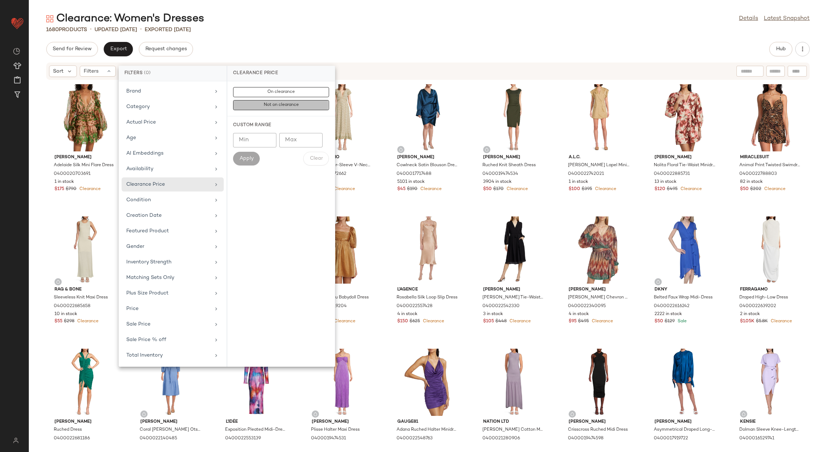
click at [262, 108] on button "Not on clearance" at bounding box center [281, 105] width 96 height 10
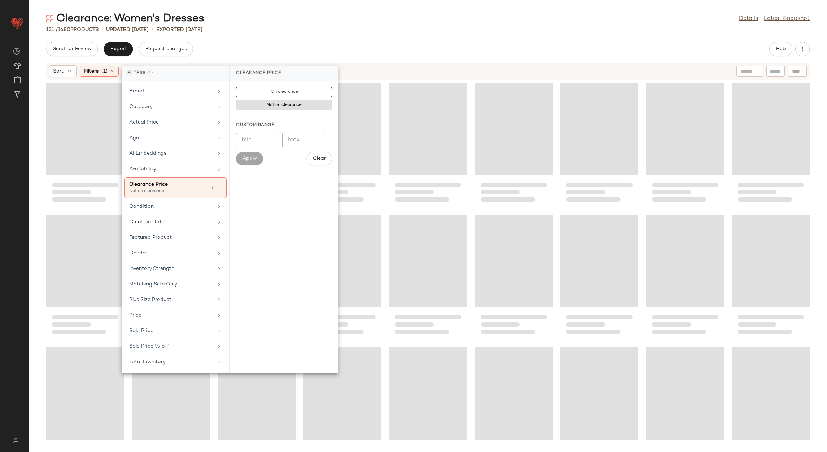
click at [304, 44] on div "Send for Review Export Request changes Hub" at bounding box center [428, 49] width 764 height 14
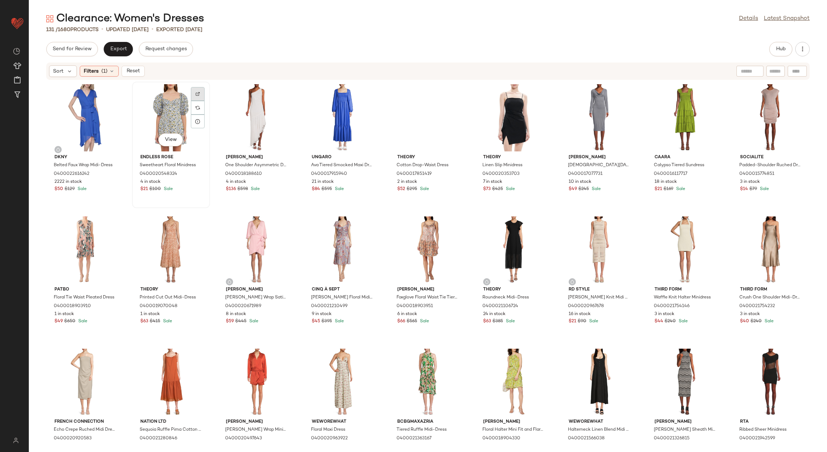
click at [199, 93] on img at bounding box center [198, 94] width 4 height 4
click at [624, 227] on img at bounding box center [626, 226] width 4 height 4
click at [443, 90] on div "View" at bounding box center [428, 117] width 73 height 67
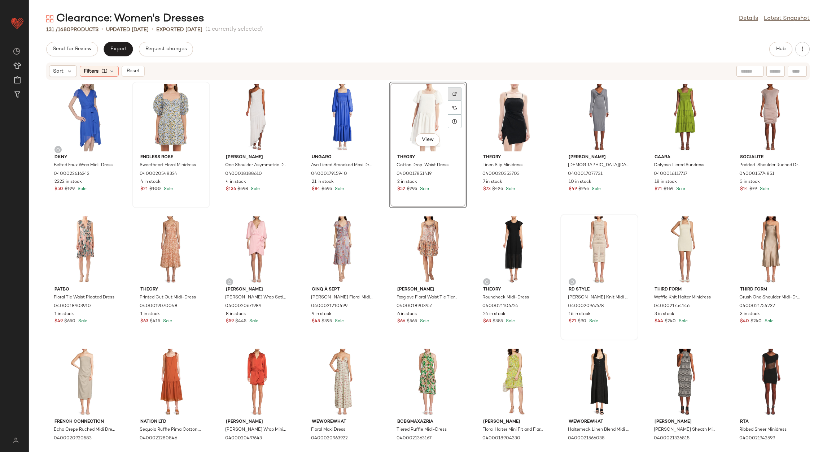
click at [448, 92] on div at bounding box center [455, 94] width 14 height 14
click at [140, 69] on button "Reset" at bounding box center [133, 71] width 23 height 11
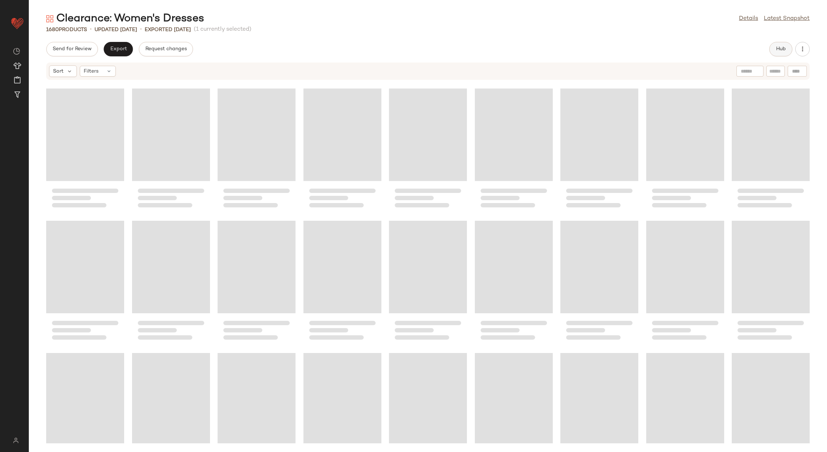
click at [771, 52] on button "Hub" at bounding box center [781, 49] width 23 height 14
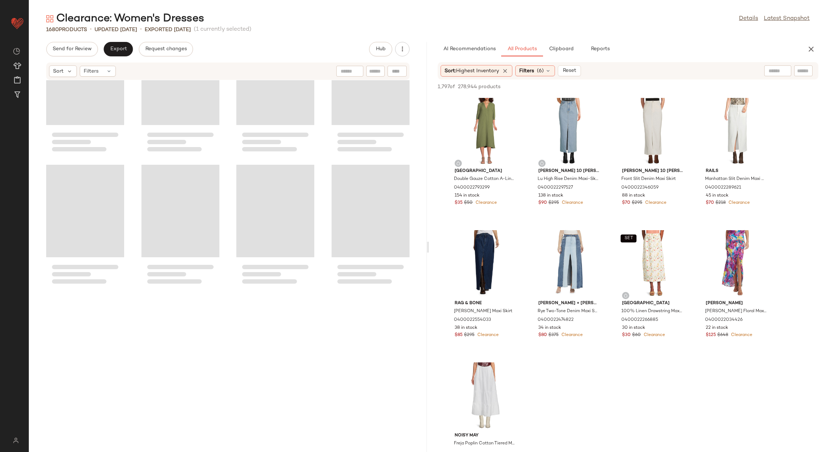
scroll to position [1845, 0]
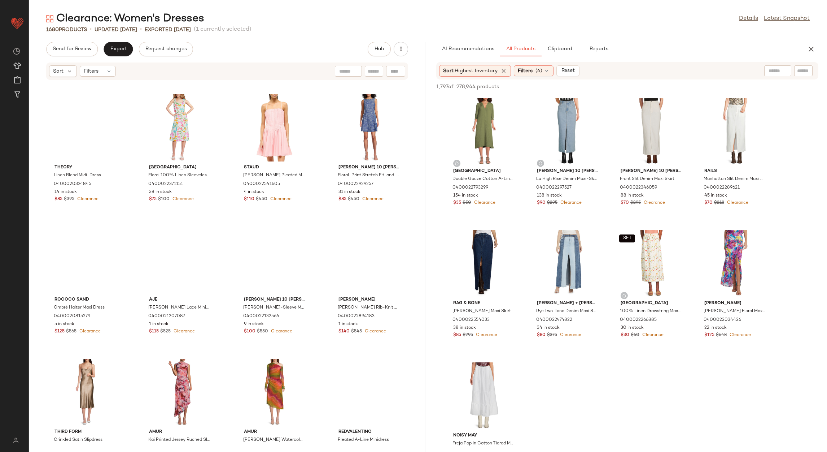
click at [426, 95] on div "Clearance: Women's Dresses Details Latest Snapshot 1680 Products • updated [DAT…" at bounding box center [428, 232] width 798 height 440
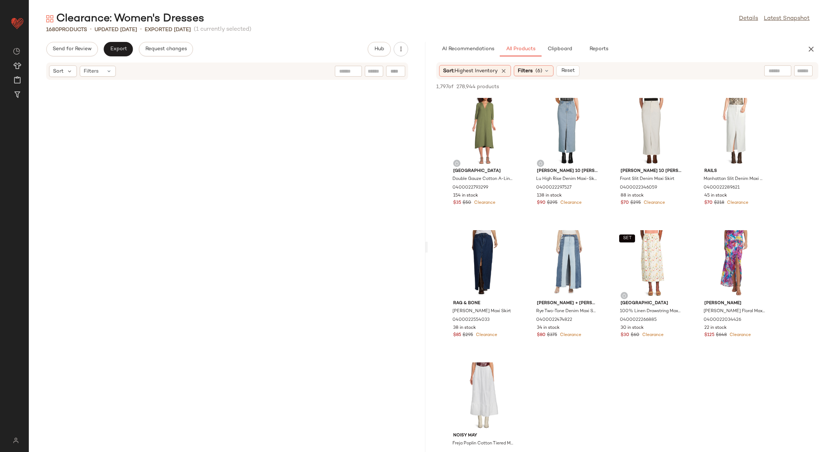
scroll to position [0, 0]
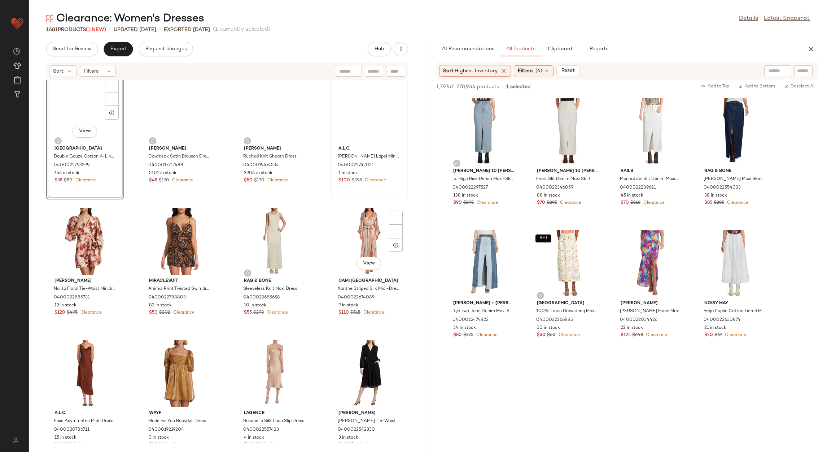
scroll to position [53, 0]
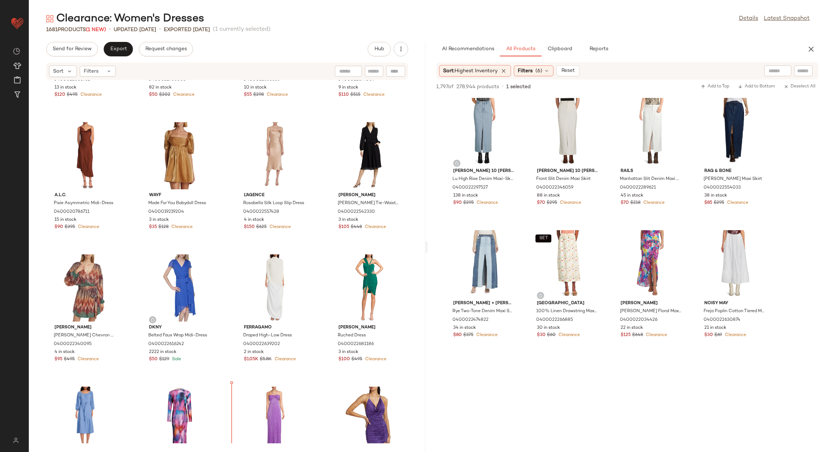
scroll to position [430, 0]
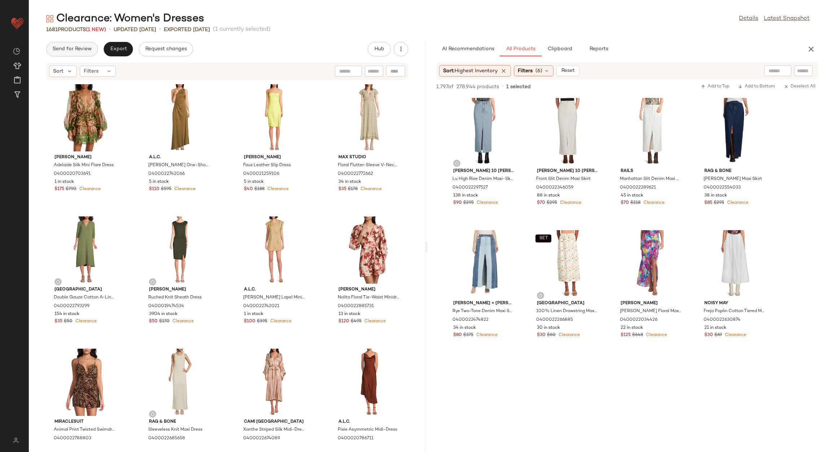
click at [57, 47] on span "Send for Review" at bounding box center [71, 49] width 39 height 6
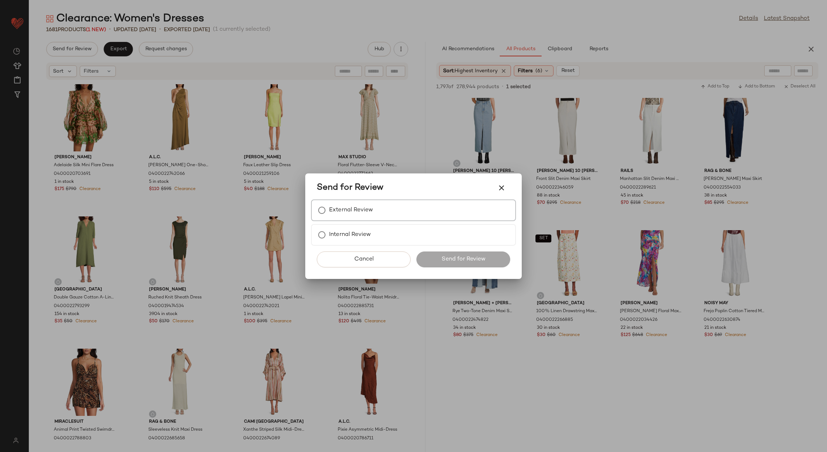
click at [346, 206] on label "External Review" at bounding box center [351, 210] width 44 height 14
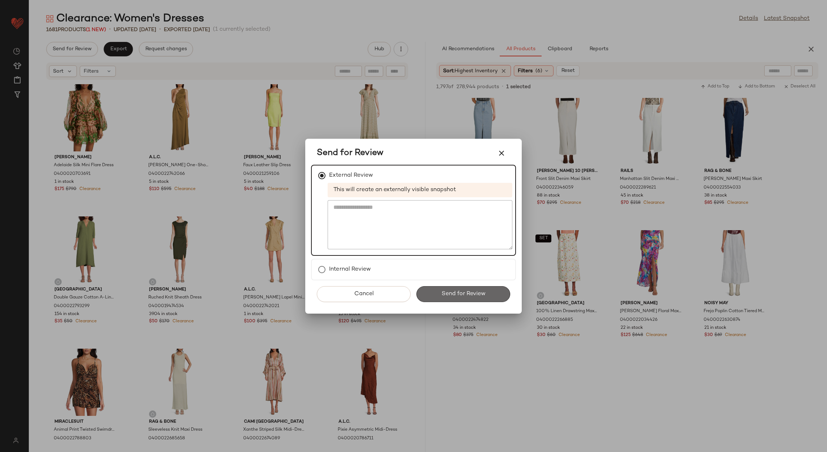
click at [448, 286] on button "Send for Review" at bounding box center [464, 294] width 94 height 16
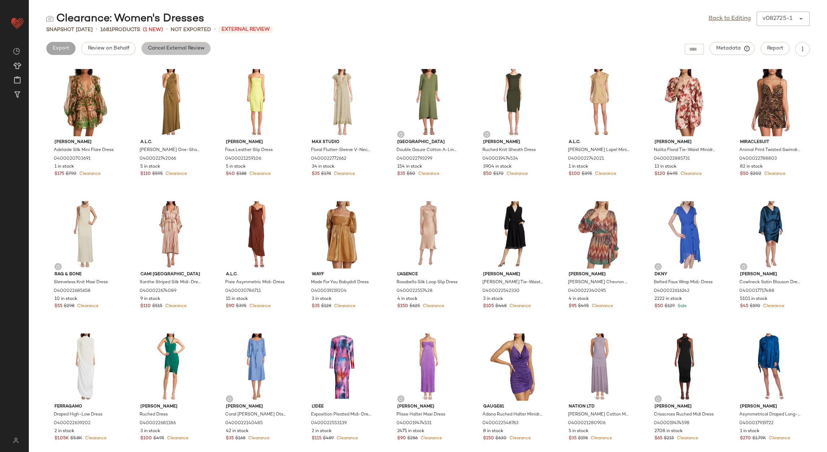
click at [164, 50] on span "Cancel External Review" at bounding box center [176, 48] width 57 height 6
drag, startPoint x: 735, startPoint y: 18, endPoint x: 654, endPoint y: 14, distance: 80.9
click at [735, 18] on link "Back to Editing" at bounding box center [730, 18] width 42 height 9
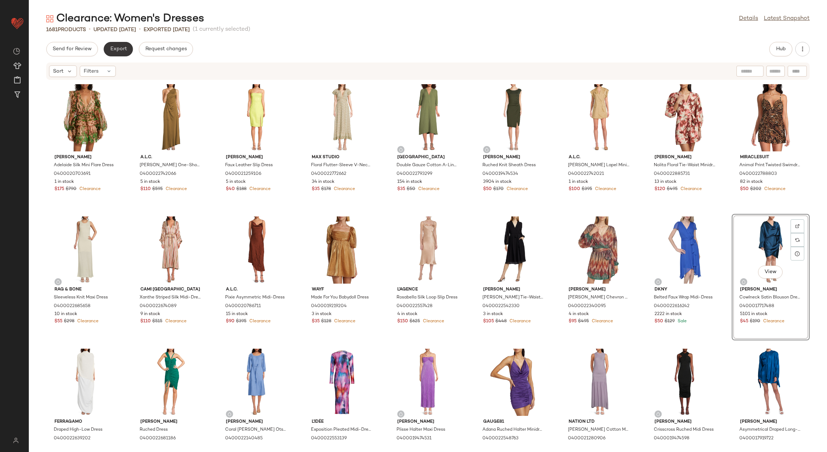
click at [124, 48] on span "Export" at bounding box center [118, 49] width 17 height 6
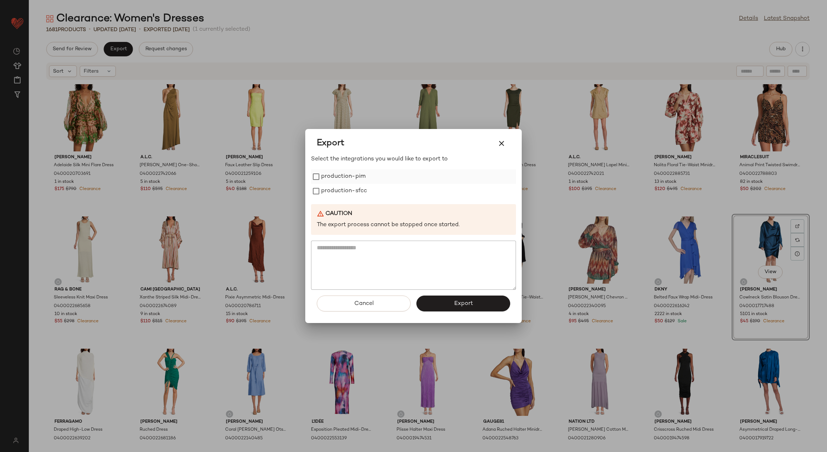
click at [361, 179] on label "production-pim" at bounding box center [343, 176] width 44 height 14
click at [358, 188] on label "production-sfcc" at bounding box center [344, 191] width 46 height 14
click at [453, 305] on button "Export" at bounding box center [464, 303] width 94 height 16
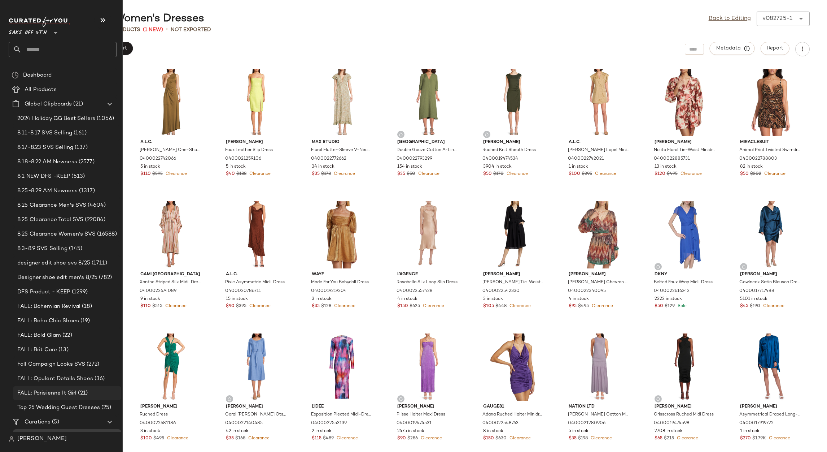
scroll to position [69, 0]
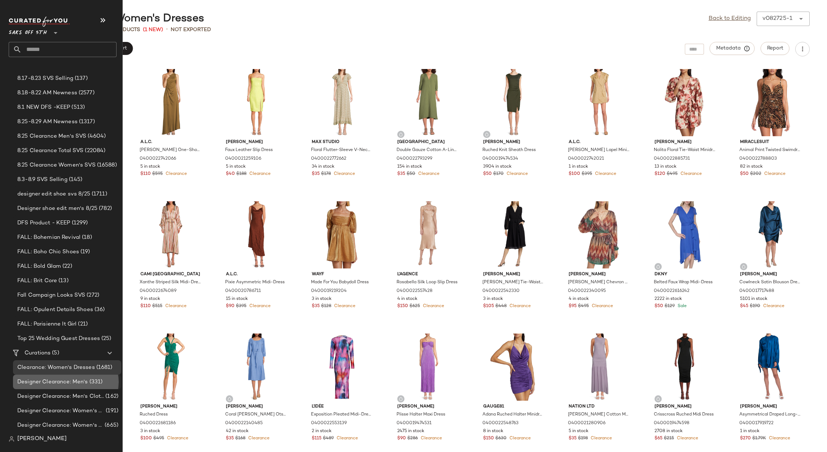
click at [75, 378] on span "Designer Clearance: Men's" at bounding box center [52, 382] width 71 height 8
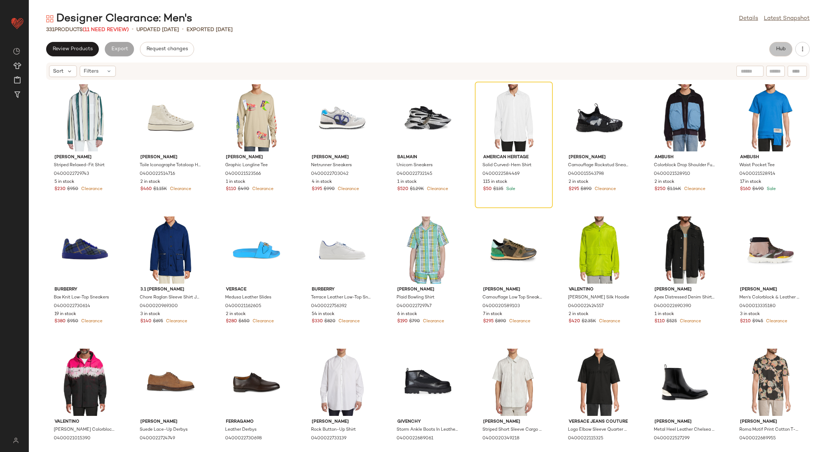
click at [785, 53] on button "Hub" at bounding box center [781, 49] width 23 height 14
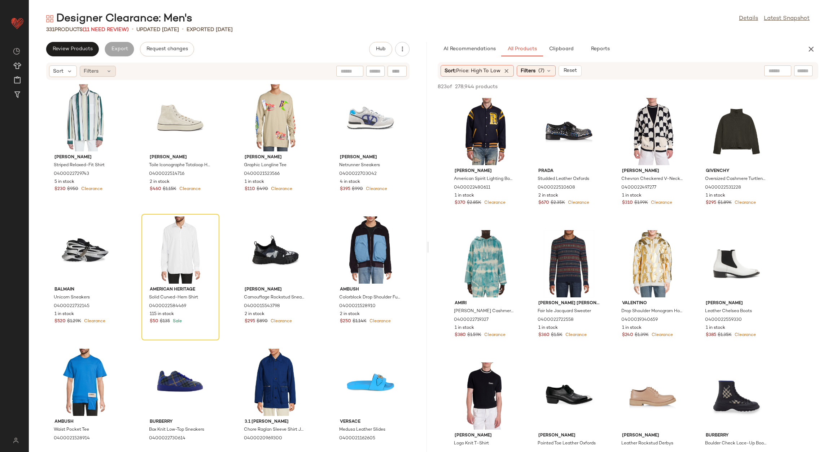
click at [108, 69] on icon at bounding box center [109, 71] width 6 height 6
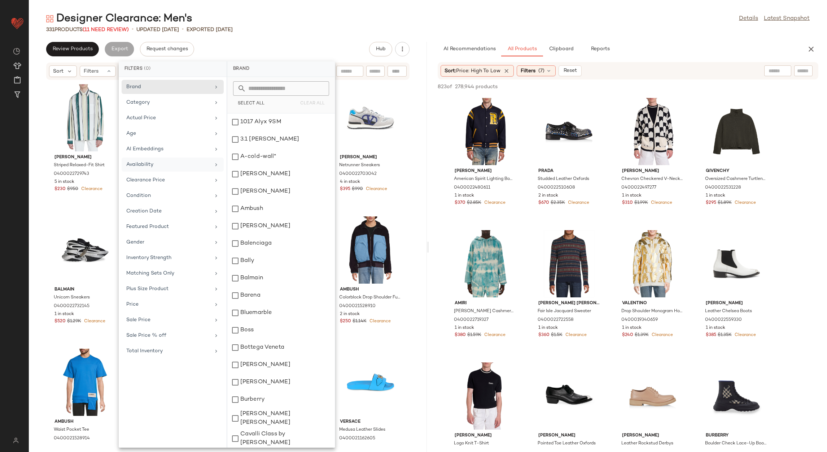
click at [170, 170] on div "Availability" at bounding box center [173, 164] width 102 height 14
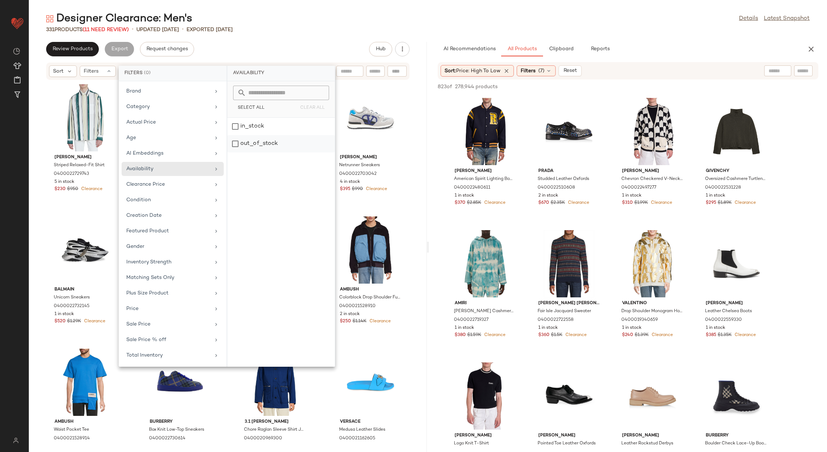
click at [259, 139] on div "out_of_stock" at bounding box center [281, 143] width 108 height 17
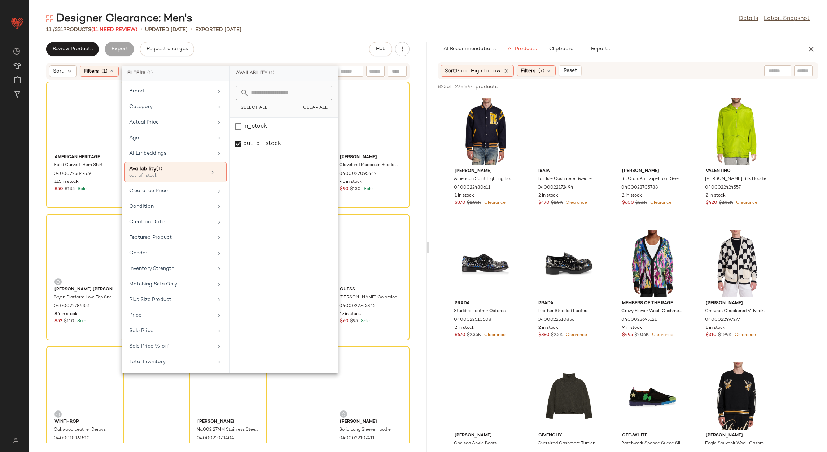
click at [308, 27] on div "11 / 331 Products (11 Need Review) • updated [DATE] • Exported [DATE]" at bounding box center [428, 29] width 798 height 7
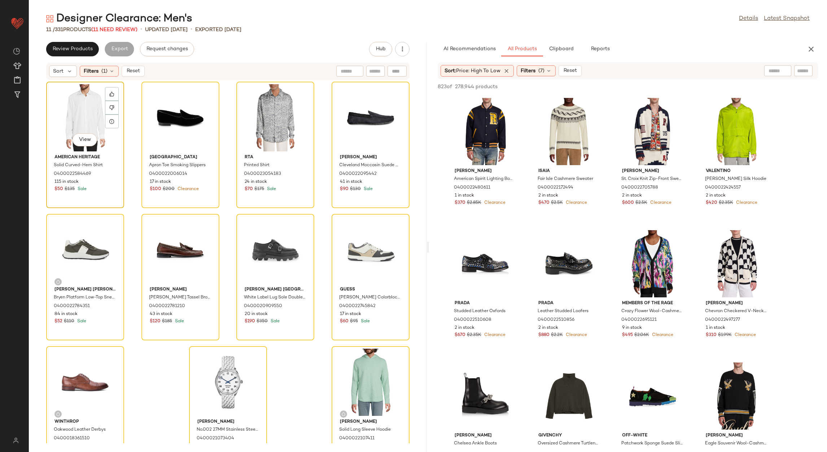
click at [82, 116] on div "View" at bounding box center [85, 117] width 73 height 67
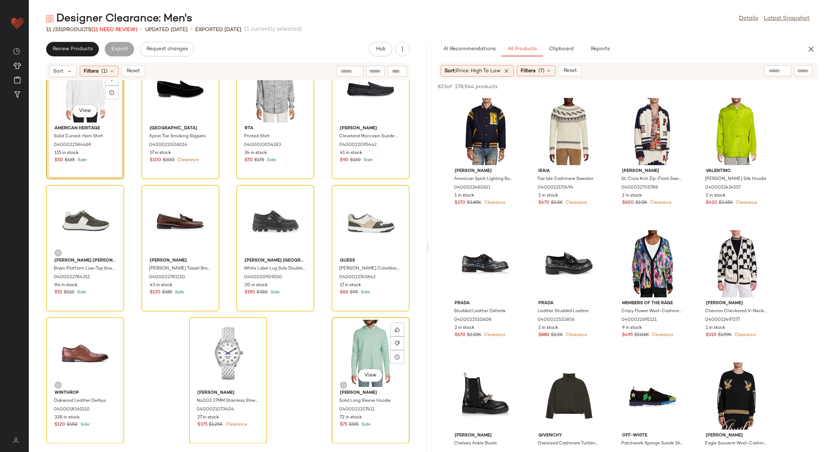
click at [358, 343] on div "View" at bounding box center [370, 352] width 73 height 67
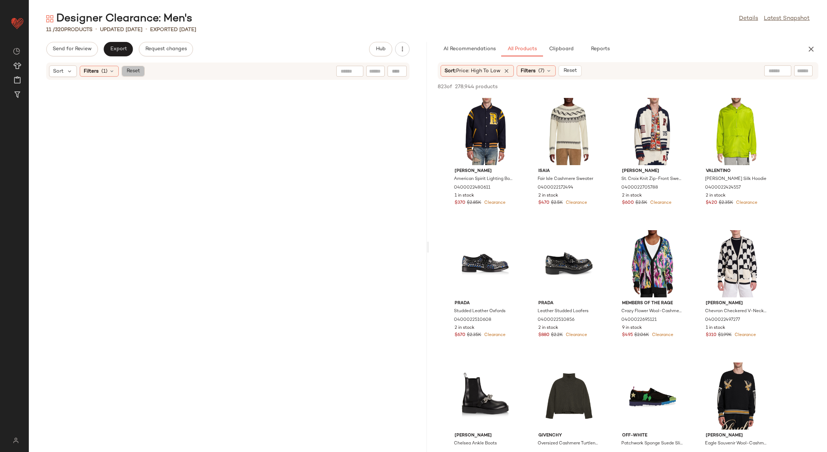
click at [135, 75] on button "Reset" at bounding box center [133, 71] width 23 height 11
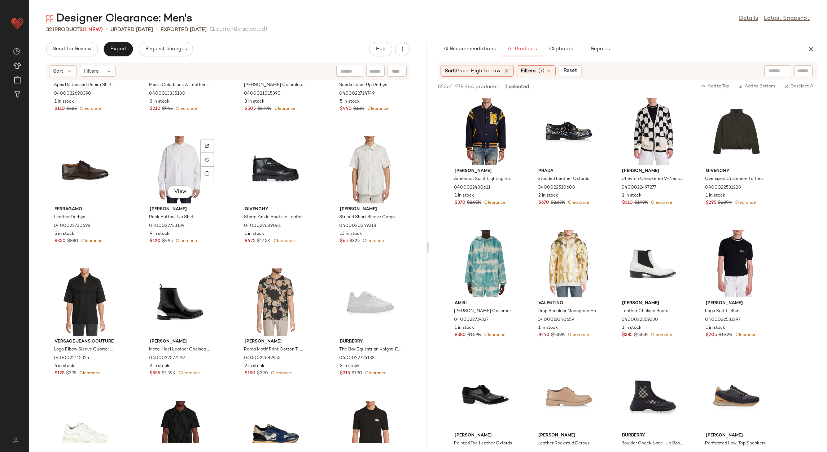
scroll to position [655, 0]
